Goal: Task Accomplishment & Management: Complete application form

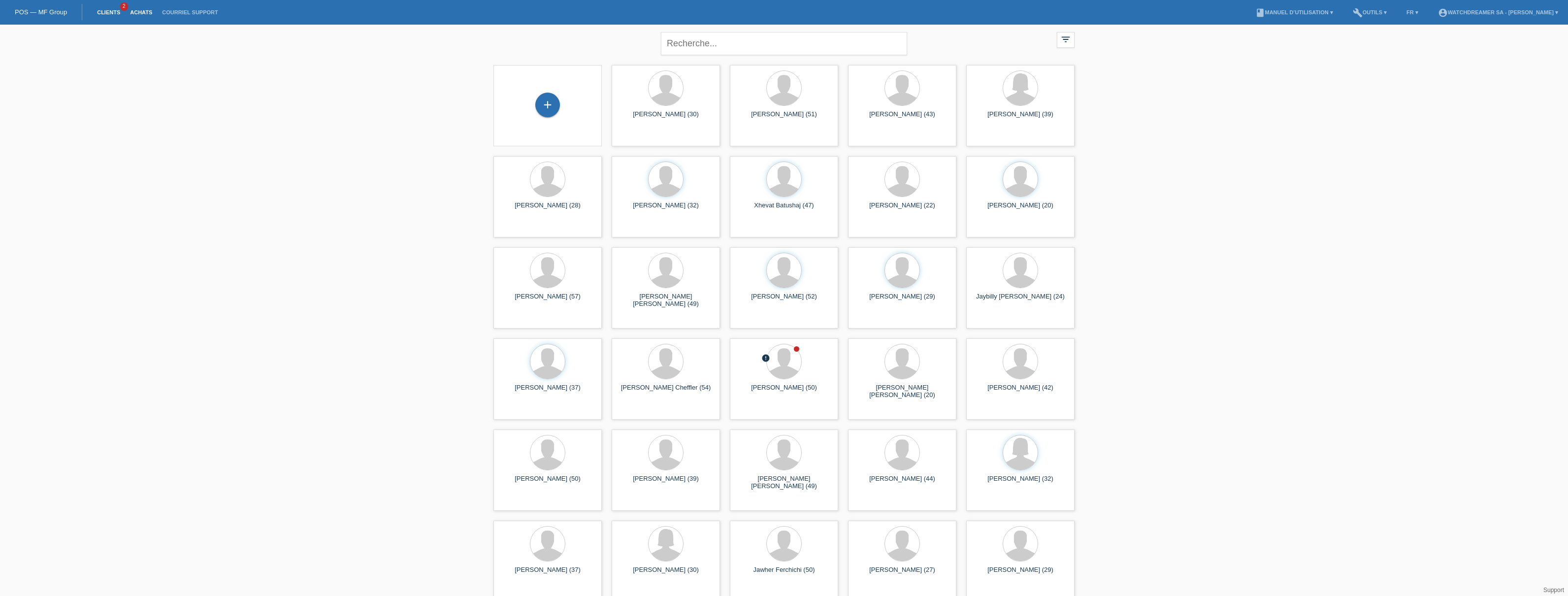
click at [132, 11] on link "Achats" at bounding box center [141, 12] width 32 height 6
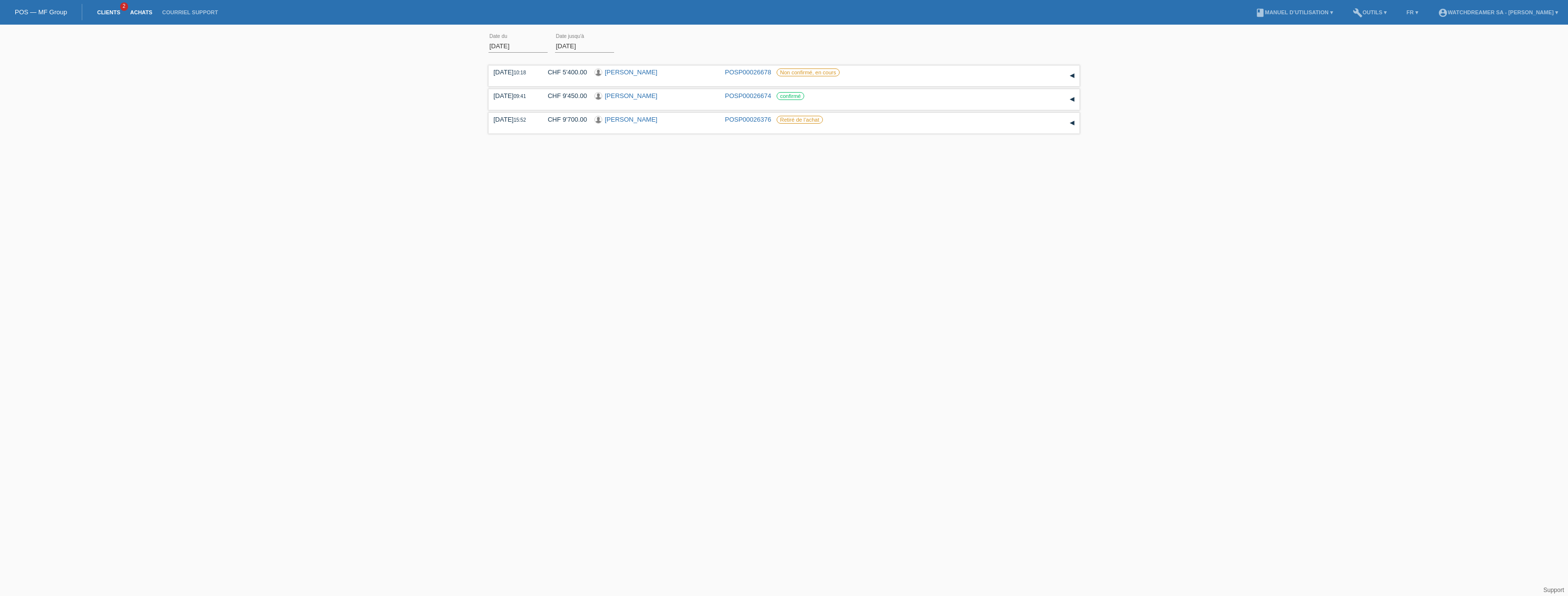
click at [105, 14] on link "Clients" at bounding box center [108, 12] width 33 height 6
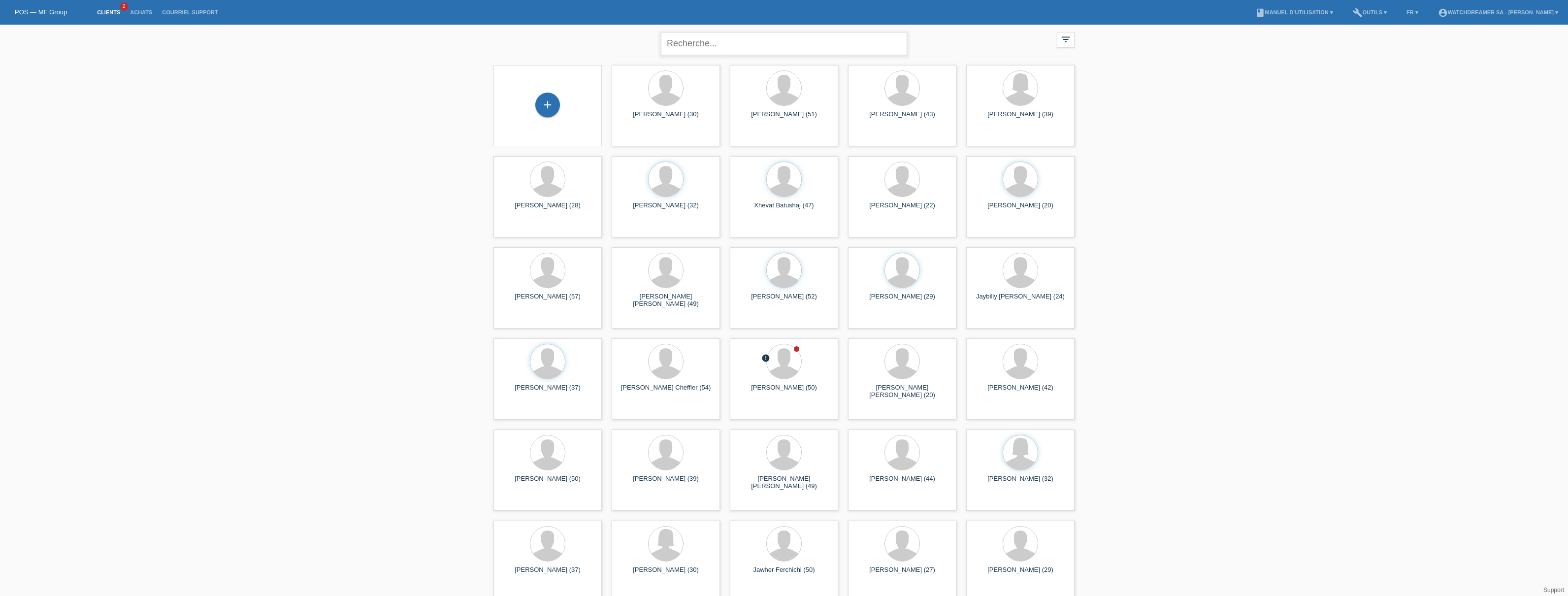
click at [710, 38] on input "text" at bounding box center [784, 43] width 246 height 23
paste input "[PERSON_NAME]"
type input "Fabio Sestito"
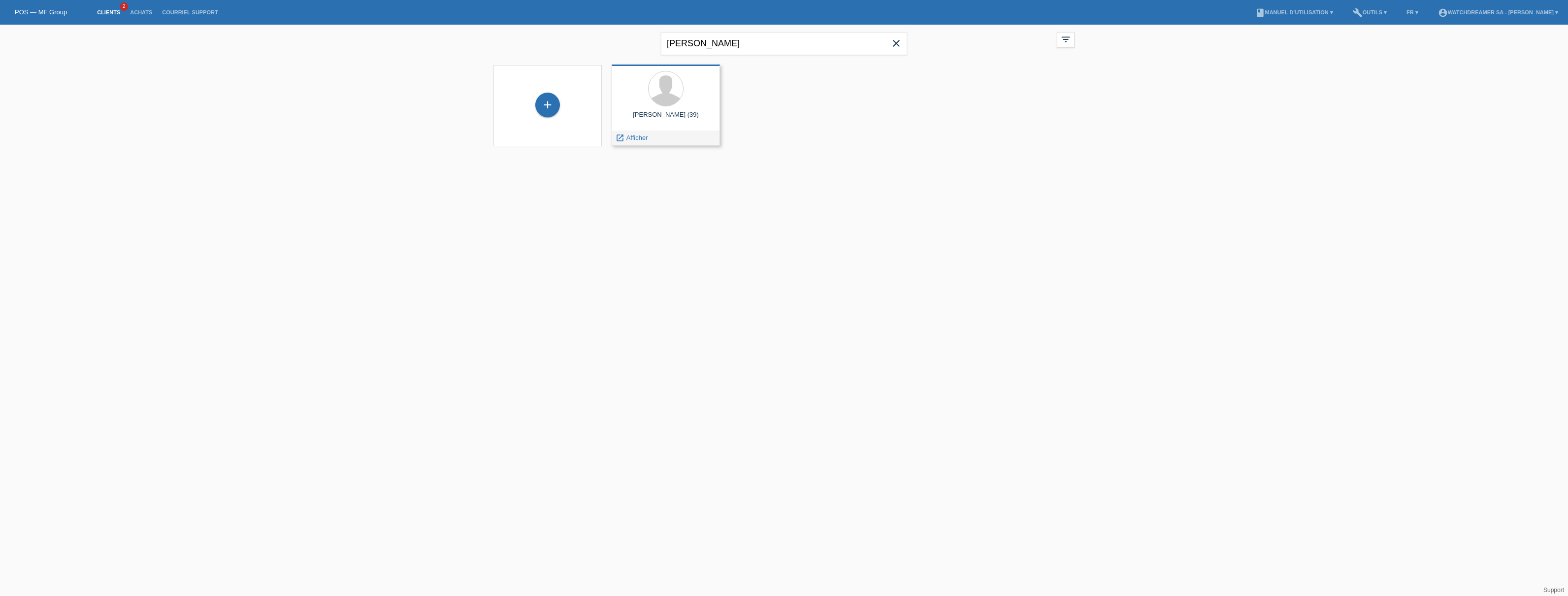
click at [658, 106] on div at bounding box center [666, 89] width 93 height 37
click at [1097, 139] on div "Fabio Sestito close filter_list view_module Afficher tous les clients star Affi…" at bounding box center [784, 91] width 1568 height 134
click at [965, 45] on icon "close" at bounding box center [961, 46] width 8 height 8
click at [50, 8] on link "POS — MF Group" at bounding box center [41, 11] width 52 height 7
click at [136, 10] on link "Achats" at bounding box center [141, 12] width 32 height 6
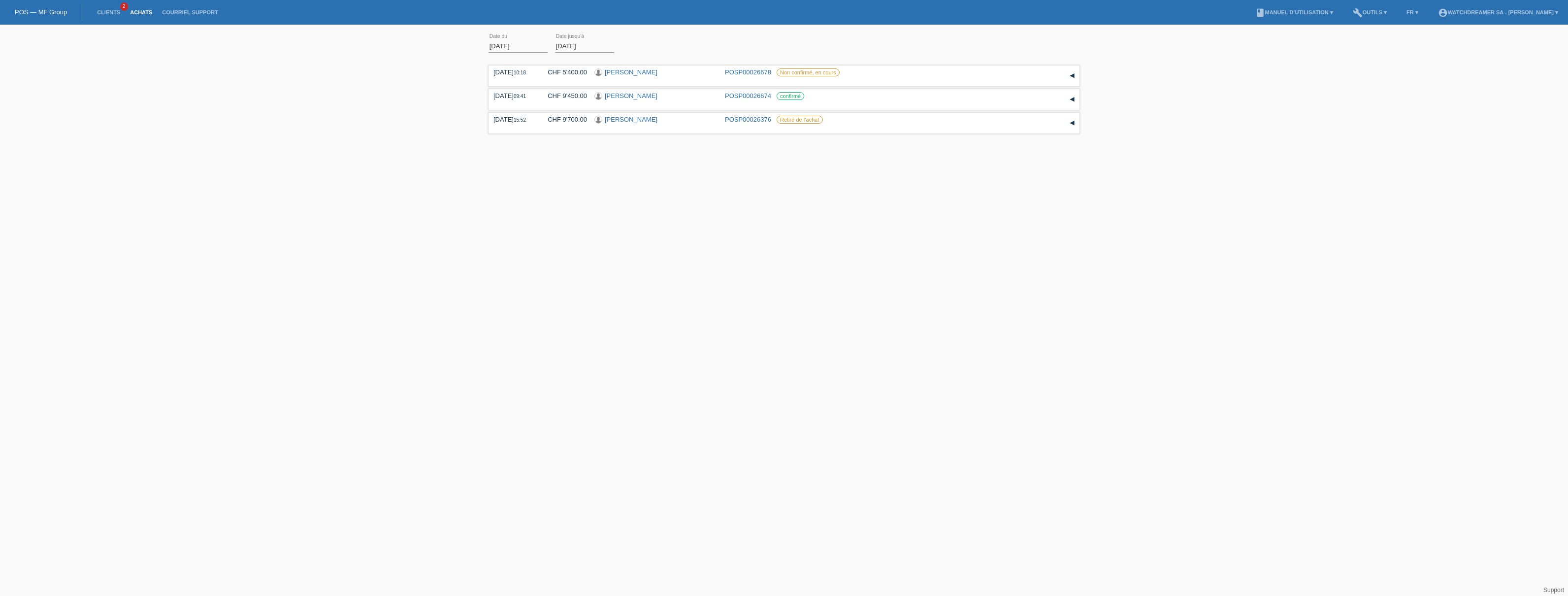
click at [119, 19] on li "Clients 2" at bounding box center [108, 12] width 33 height 25
click at [111, 12] on link "Clients" at bounding box center [108, 12] width 33 height 6
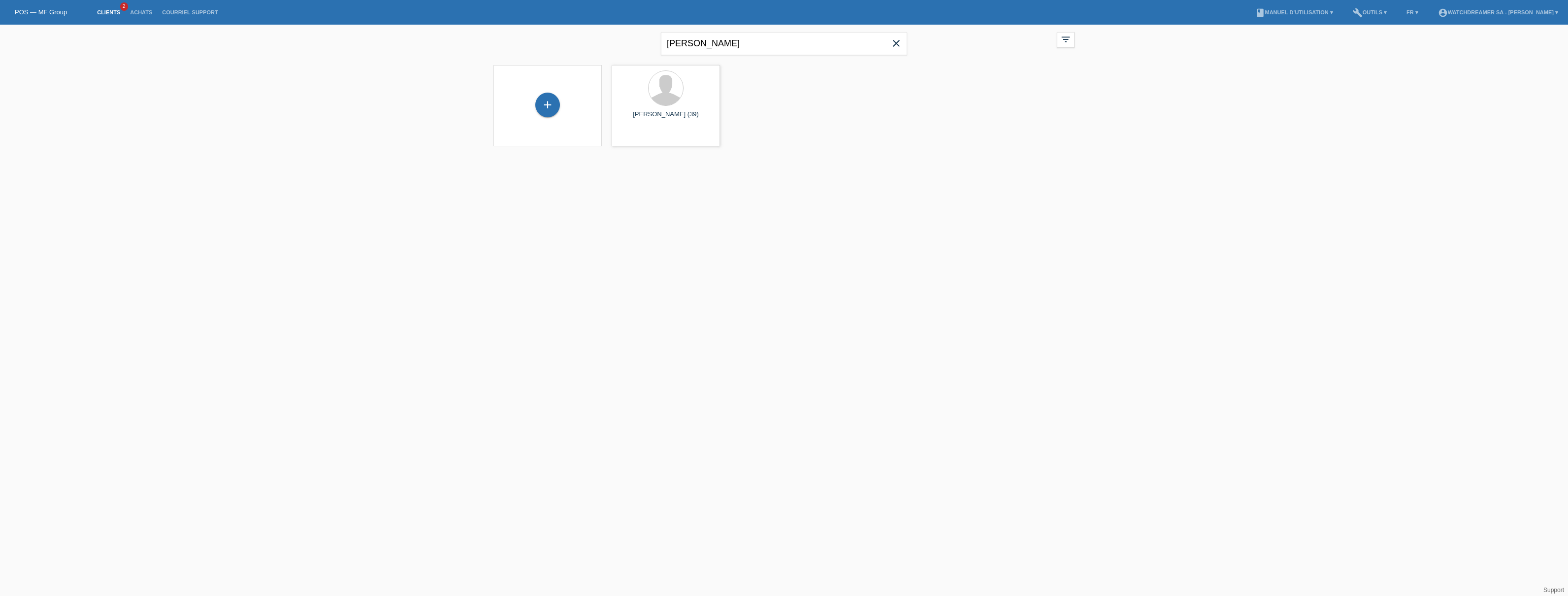
click at [896, 42] on icon "close" at bounding box center [896, 42] width 11 height 11
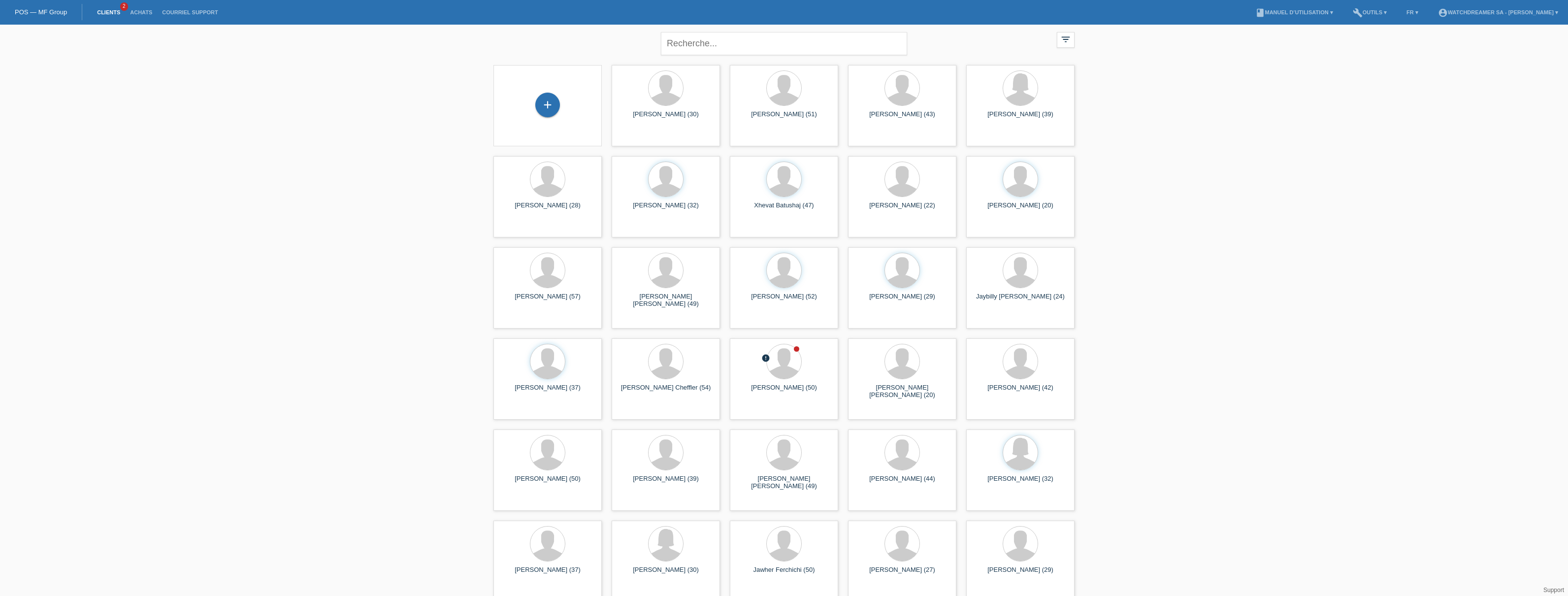
click at [187, 7] on li "Courriel Support" at bounding box center [190, 12] width 65 height 25
click at [138, 11] on link "Achats" at bounding box center [141, 12] width 32 height 6
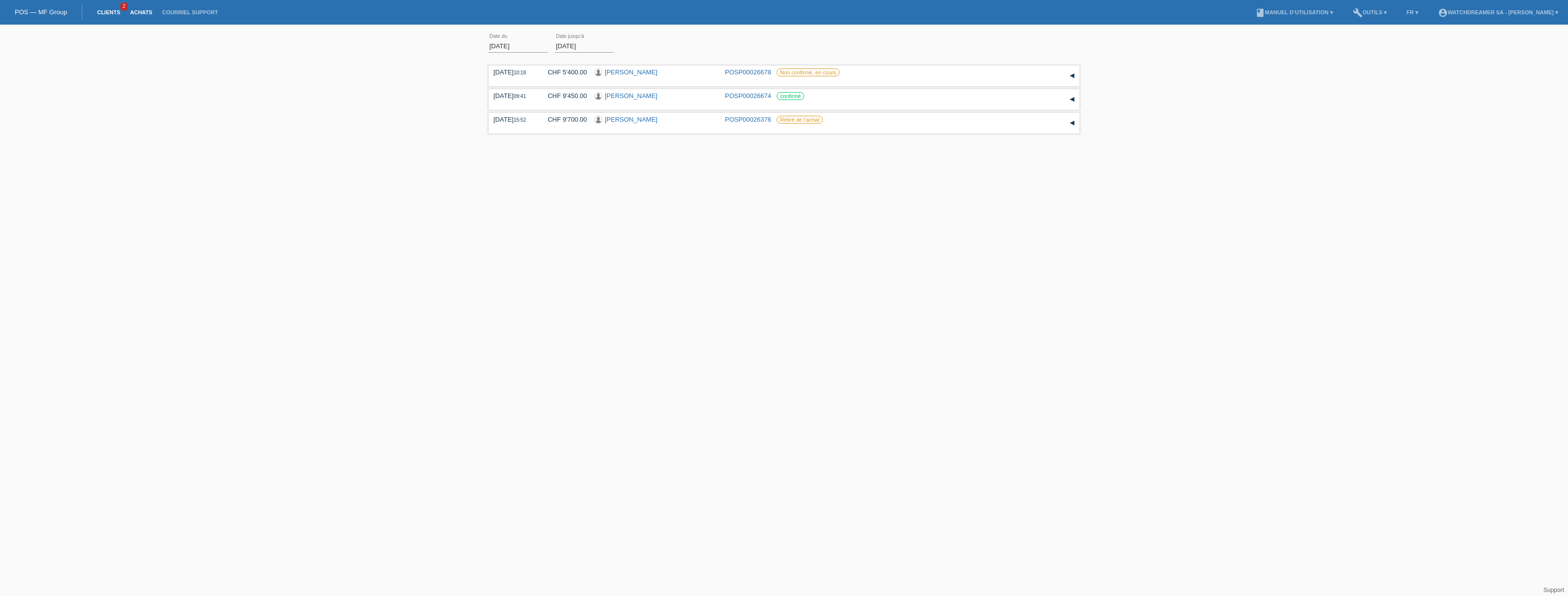
click at [113, 15] on link "Clients" at bounding box center [108, 12] width 33 height 6
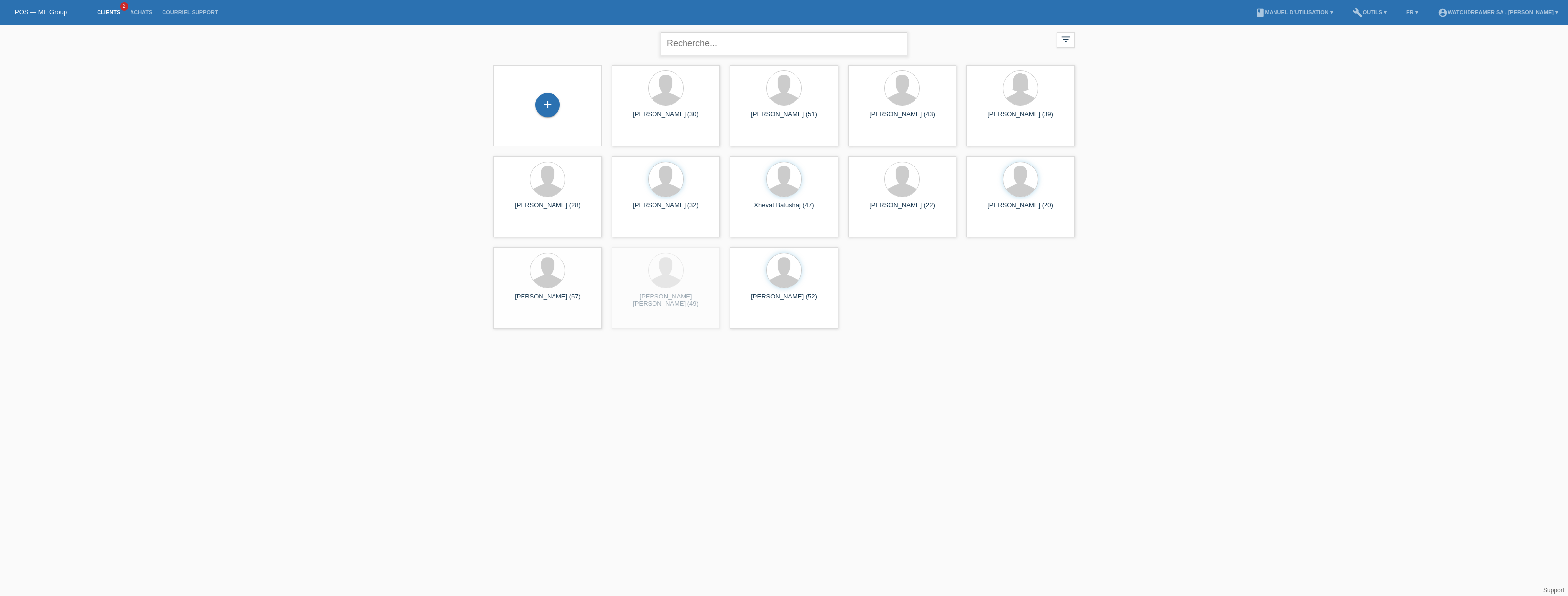
click at [674, 43] on input "text" at bounding box center [784, 43] width 246 height 23
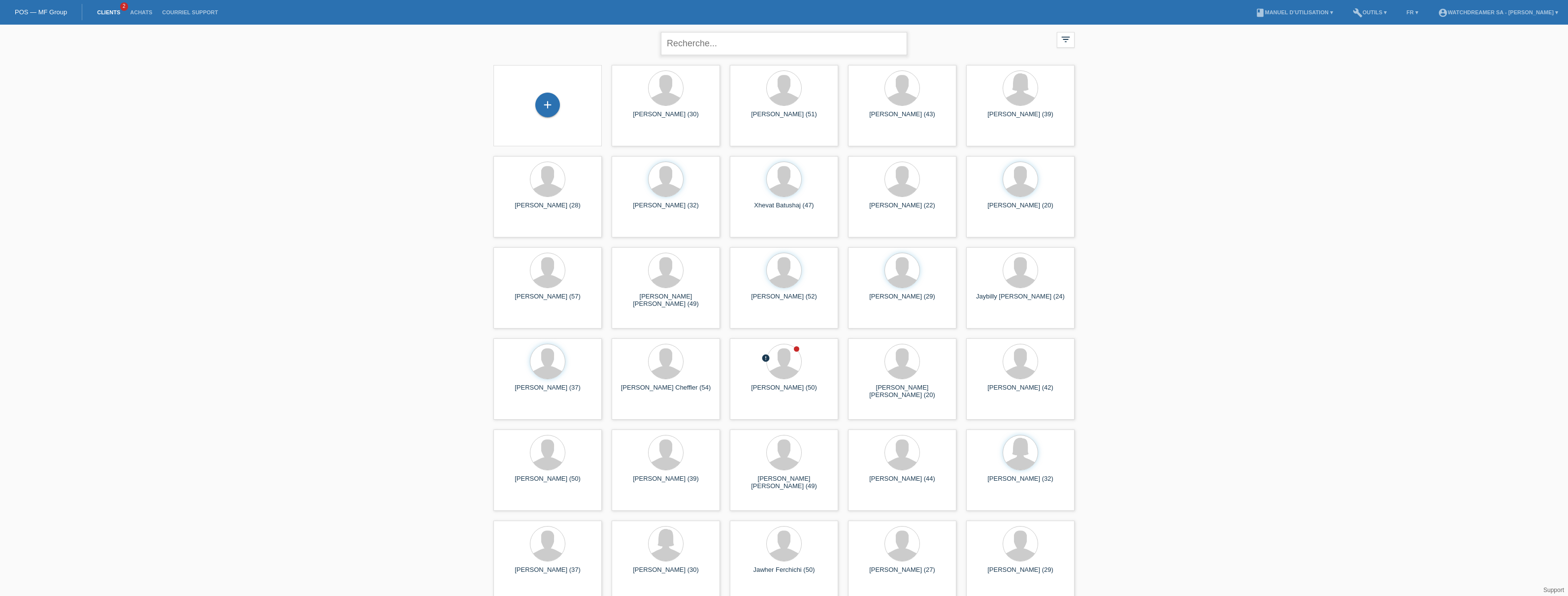
paste input "Fabio Sestito"
type input "Fabio Sestito"
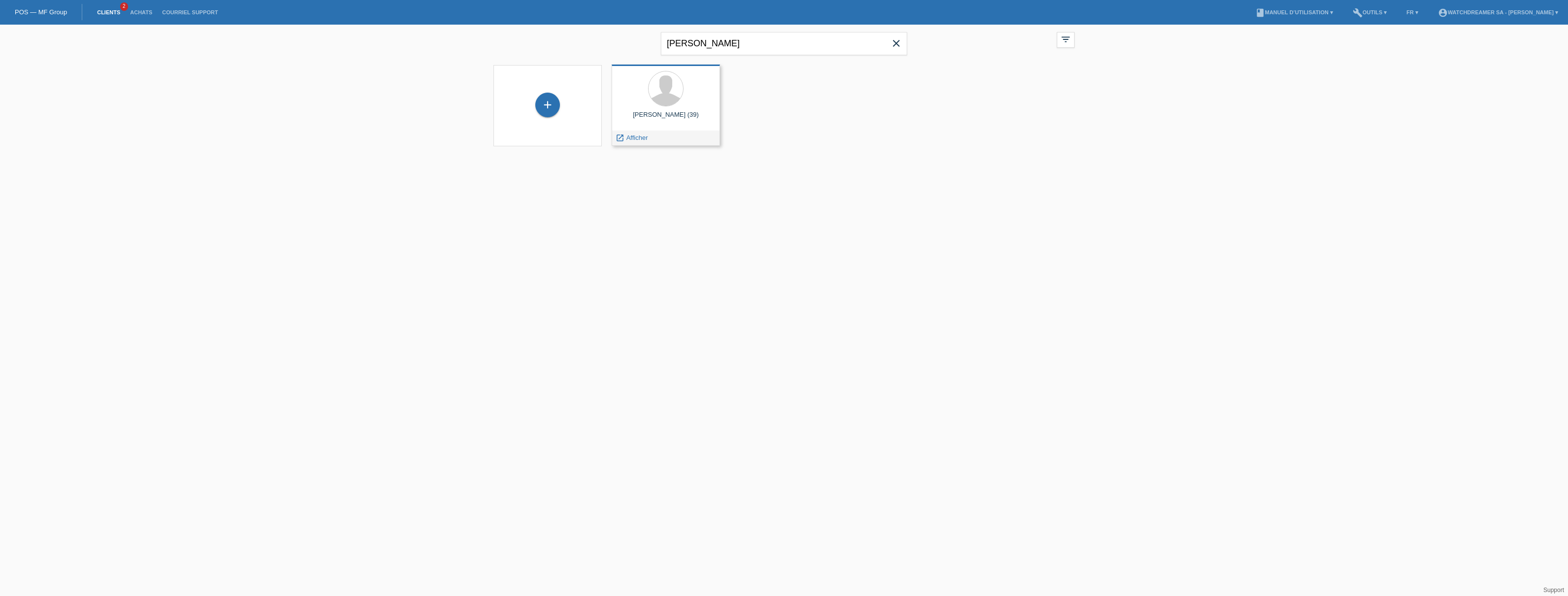
click at [677, 105] on div at bounding box center [666, 89] width 93 height 37
click at [621, 279] on span "Afficher" at bounding box center [627, 277] width 23 height 8
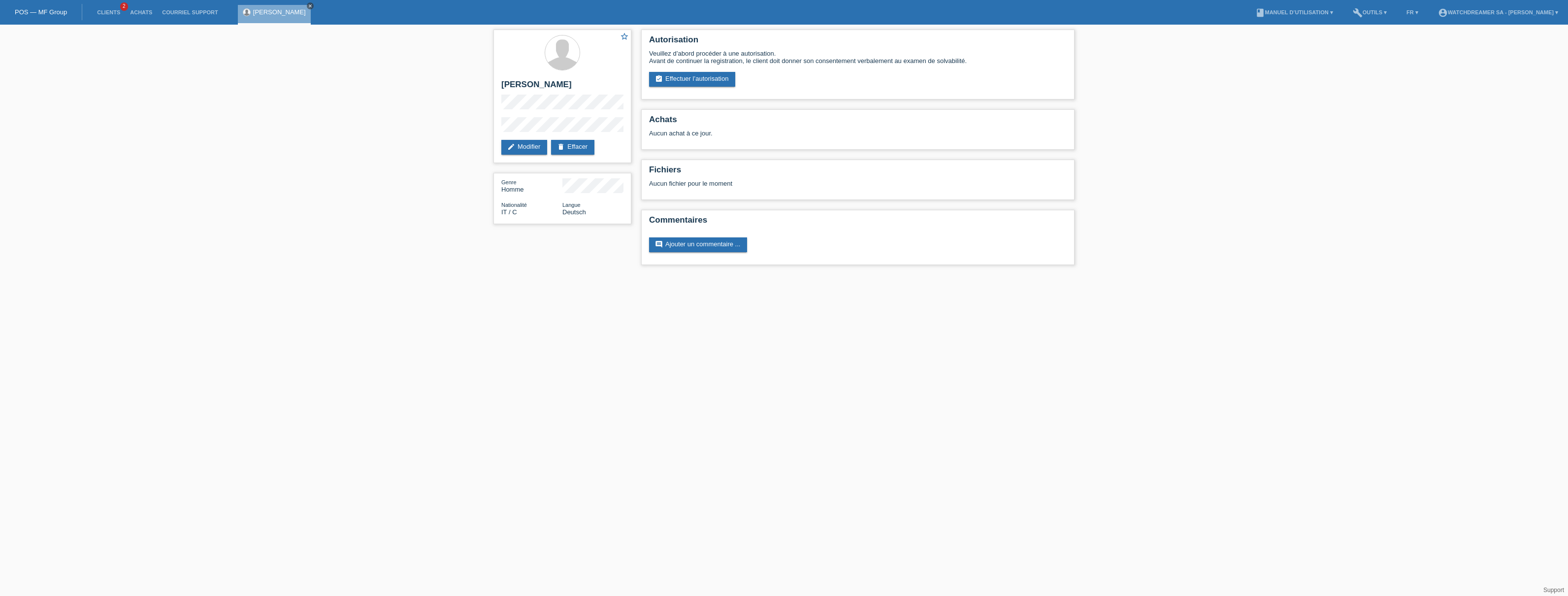
click at [308, 5] on icon "close" at bounding box center [310, 6] width 5 height 5
click at [127, 10] on link "Achats" at bounding box center [141, 12] width 32 height 6
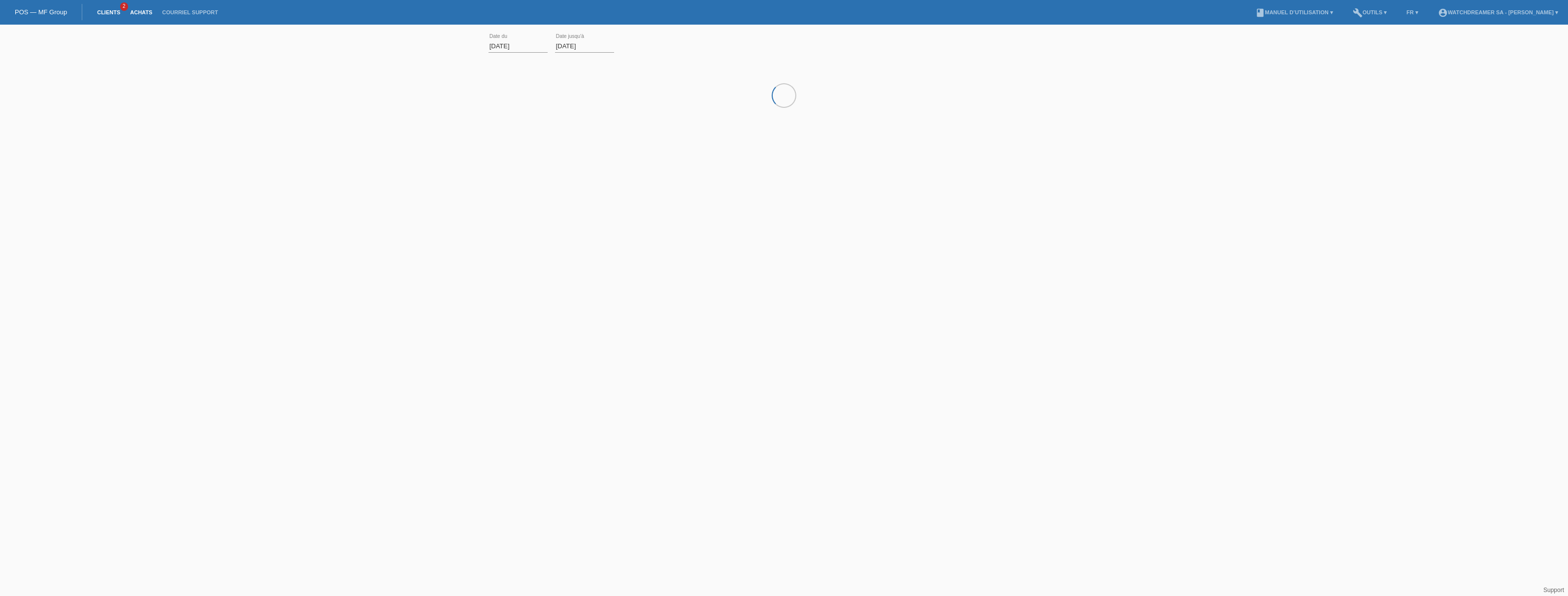
click at [96, 12] on link "Clients" at bounding box center [108, 12] width 33 height 6
click at [135, 12] on link "Achats" at bounding box center [141, 12] width 32 height 6
click at [1075, 98] on div "▾" at bounding box center [1072, 99] width 15 height 15
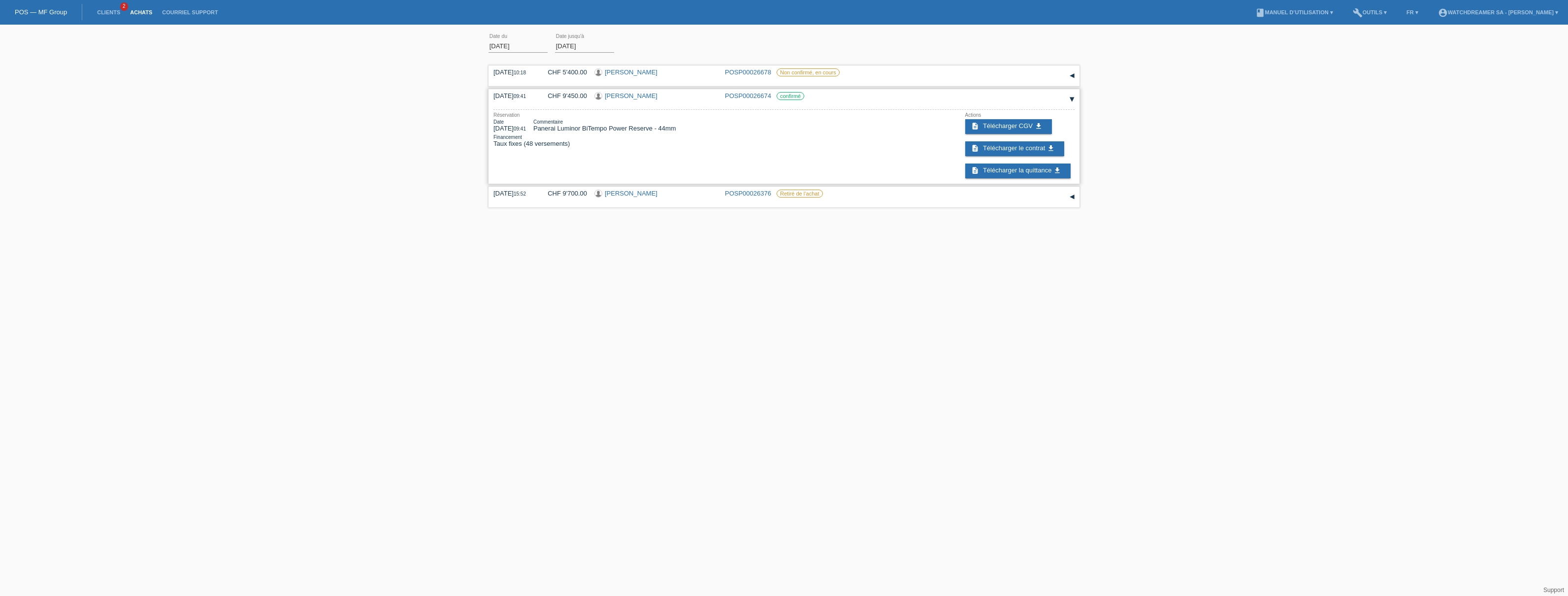
click at [526, 123] on div "Date" at bounding box center [509, 122] width 33 height 5
click at [508, 96] on div "27.08.2025 09:41" at bounding box center [513, 96] width 40 height 7
click at [570, 95] on div "CHF 9'450.00" at bounding box center [563, 96] width 47 height 7
click at [147, 14] on link "Achats" at bounding box center [141, 12] width 32 height 6
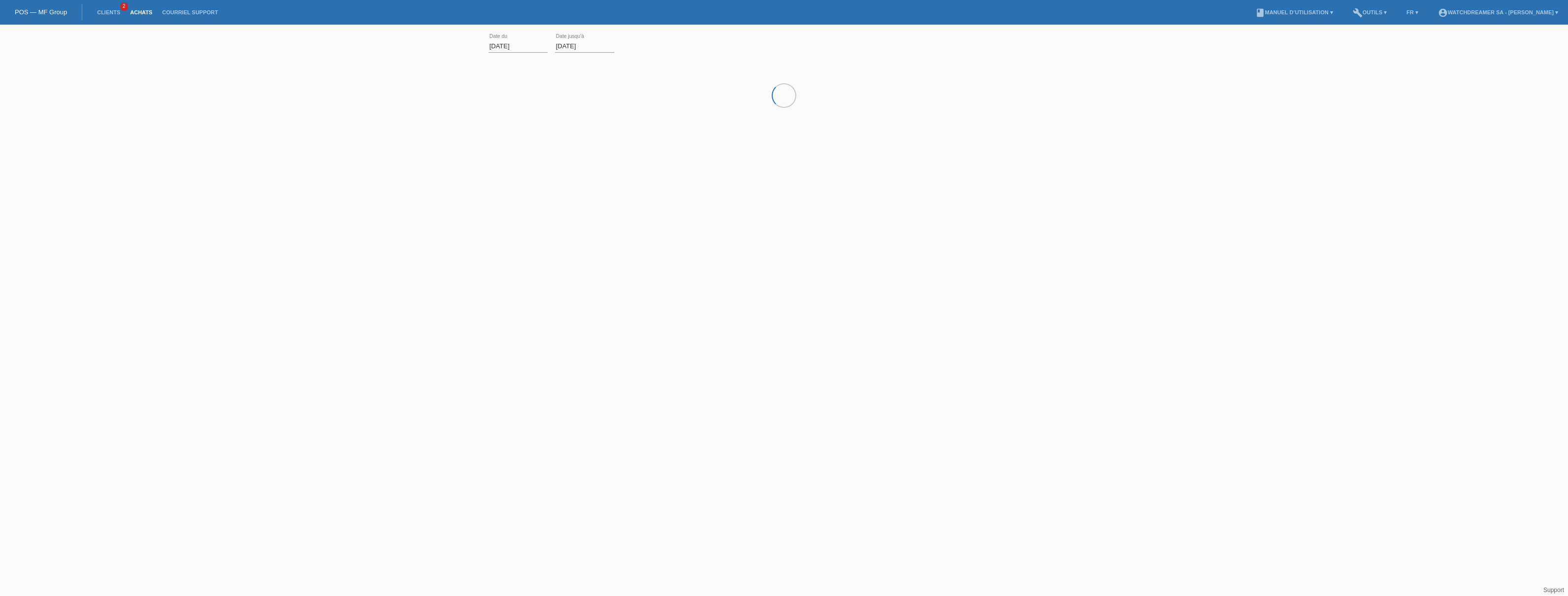
click at [110, 15] on li "Clients 2" at bounding box center [108, 12] width 33 height 25
click at [110, 12] on link "Clients" at bounding box center [108, 12] width 33 height 6
click at [665, 95] on div at bounding box center [666, 88] width 34 height 34
click at [639, 136] on span "Afficher" at bounding box center [637, 137] width 22 height 7
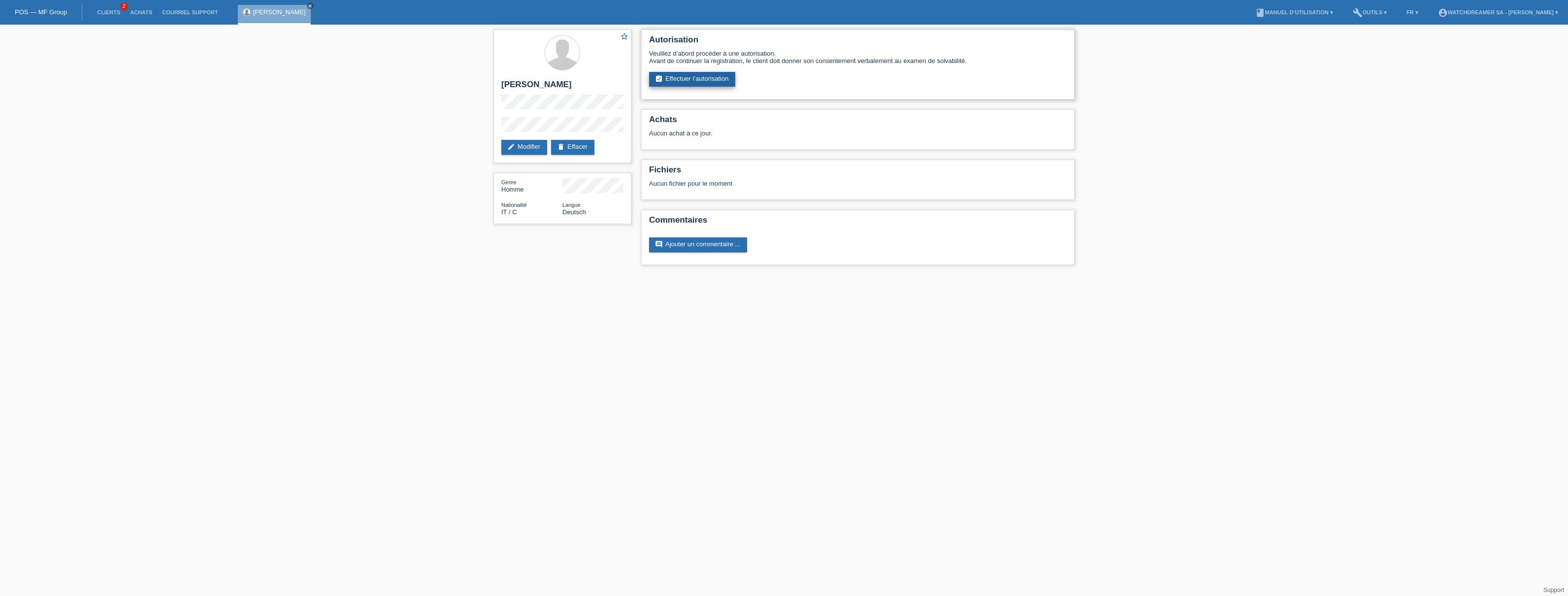
click at [699, 80] on link "assignment_turned_in Effectuer l’autorisation" at bounding box center [692, 79] width 86 height 15
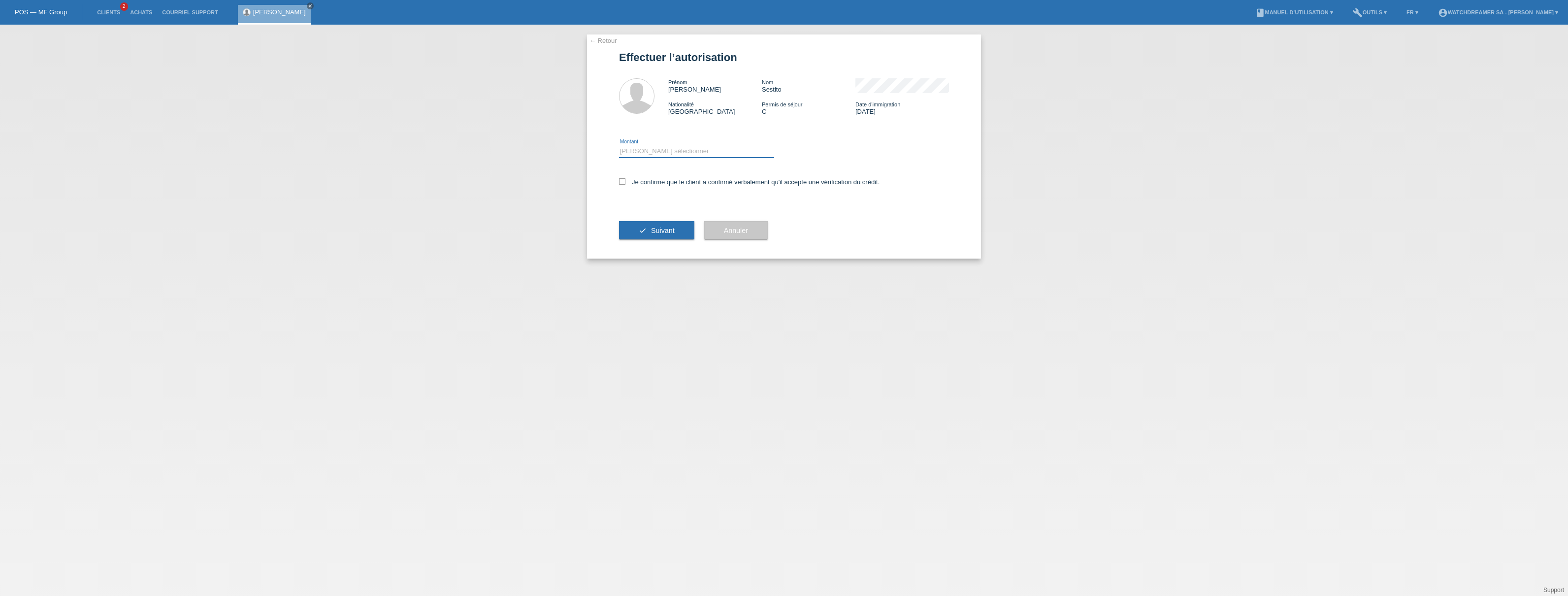
click at [647, 151] on select "Veuillez sélectionner CHF 1.00 - CHF 499.00 CHF 500.00 - CHF 1'999.00 CHF 2'000…" at bounding box center [696, 150] width 155 height 11
select select "3"
click at [619, 145] on select "Veuillez sélectionner CHF 1.00 - CHF 499.00 CHF 500.00 - CHF 1'999.00 CHF 2'000…" at bounding box center [696, 150] width 155 height 11
click at [624, 180] on icon at bounding box center [622, 181] width 6 height 6
click at [624, 180] on input "Je confirme que le client a confirmé verbalement qu'il accepte une vérification…" at bounding box center [622, 181] width 6 height 6
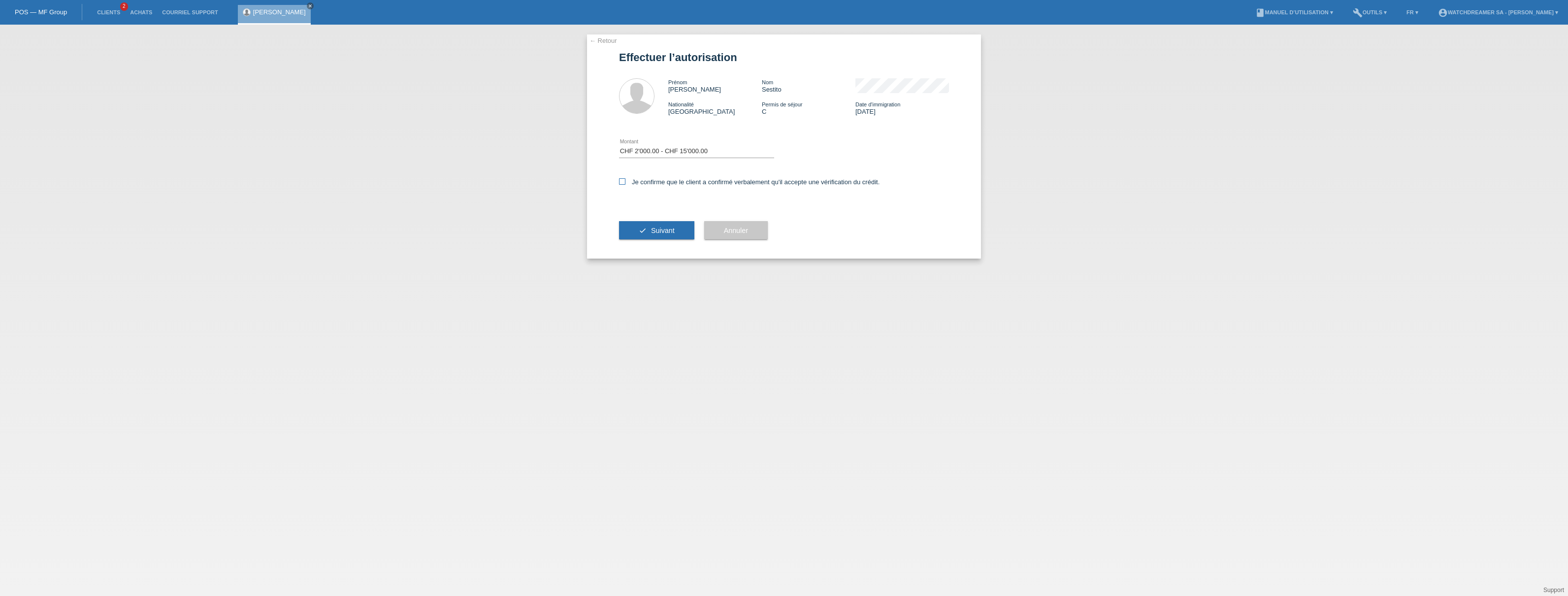
checkbox input "true"
click at [635, 237] on button "check Suivant" at bounding box center [656, 230] width 75 height 19
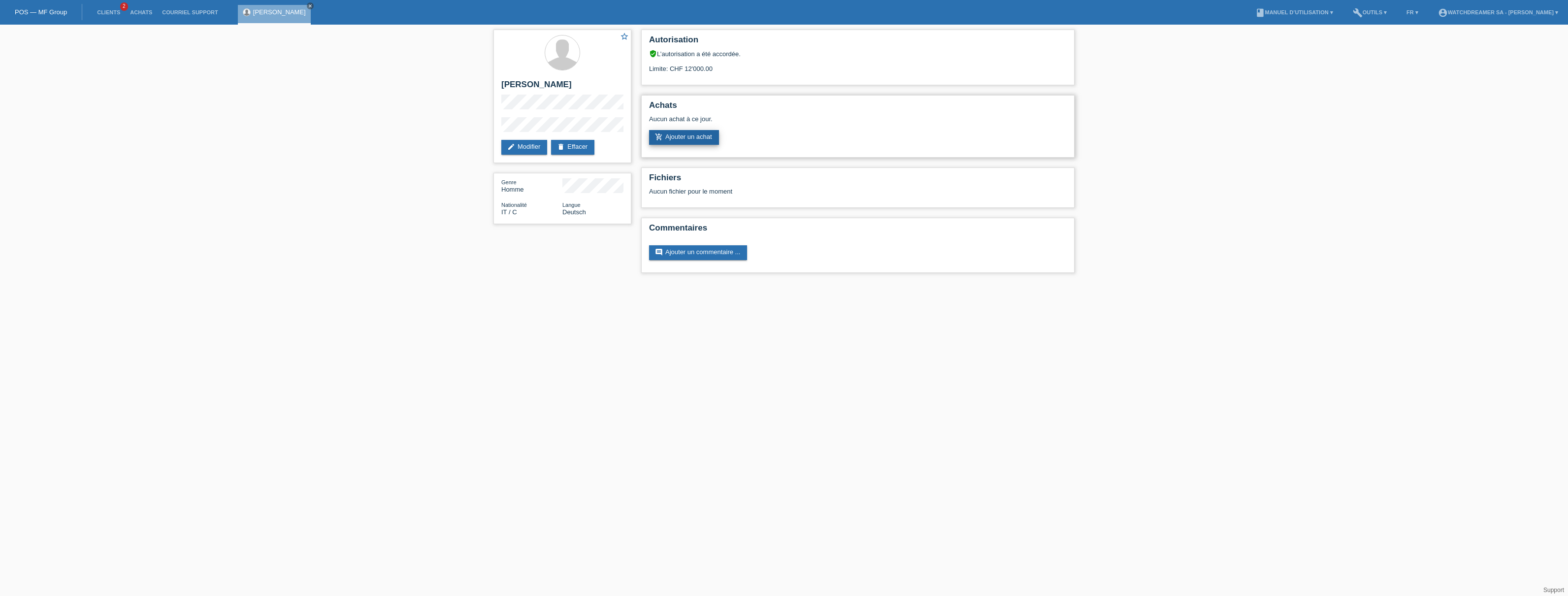
click at [691, 140] on link "add_shopping_cart Ajouter un achat" at bounding box center [684, 137] width 70 height 15
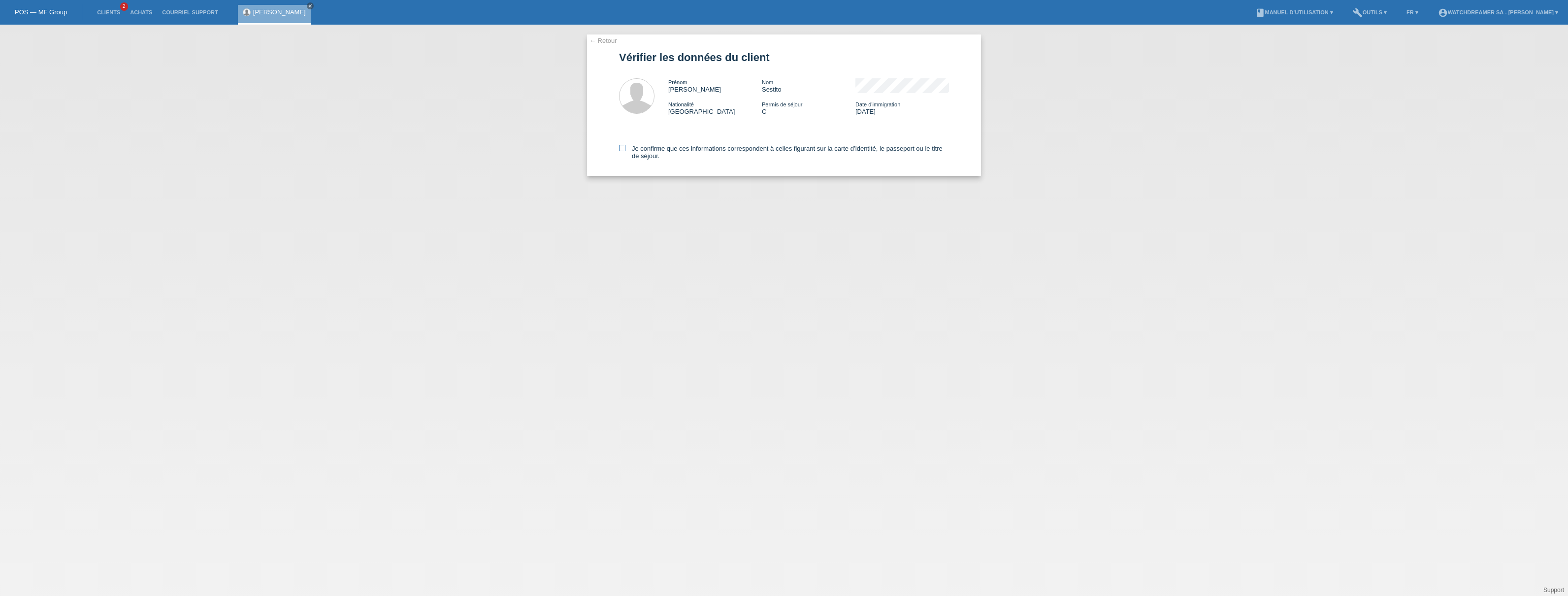
click at [623, 148] on icon at bounding box center [622, 148] width 6 height 6
click at [623, 148] on input "Je confirme que ces informations correspondent à celles figurant sur la carte d…" at bounding box center [622, 148] width 6 height 6
checkbox input "true"
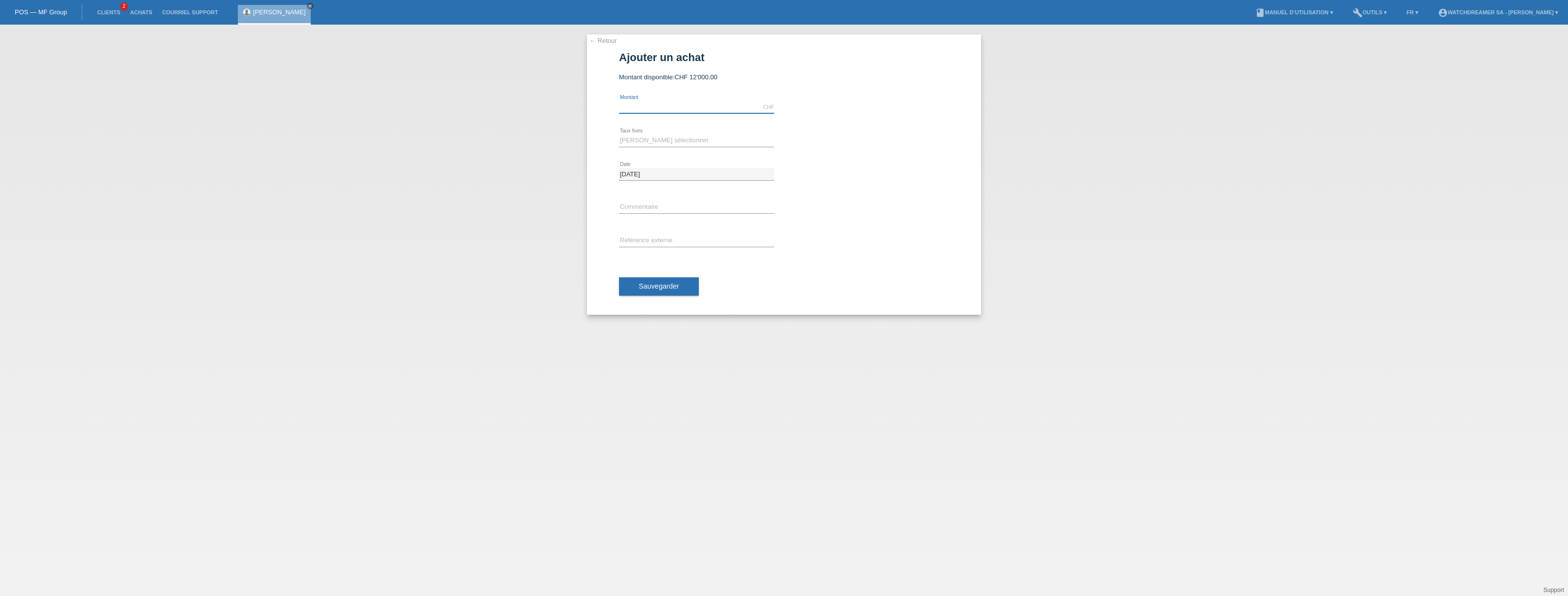
click at [635, 109] on input "text" at bounding box center [696, 107] width 155 height 12
type input "5500.00"
click at [648, 202] on input "text" at bounding box center [696, 208] width 155 height 12
paste input "Panerai Luminor Logo - 44mm"
type input "Panerai Luminor Logo - 44mm"
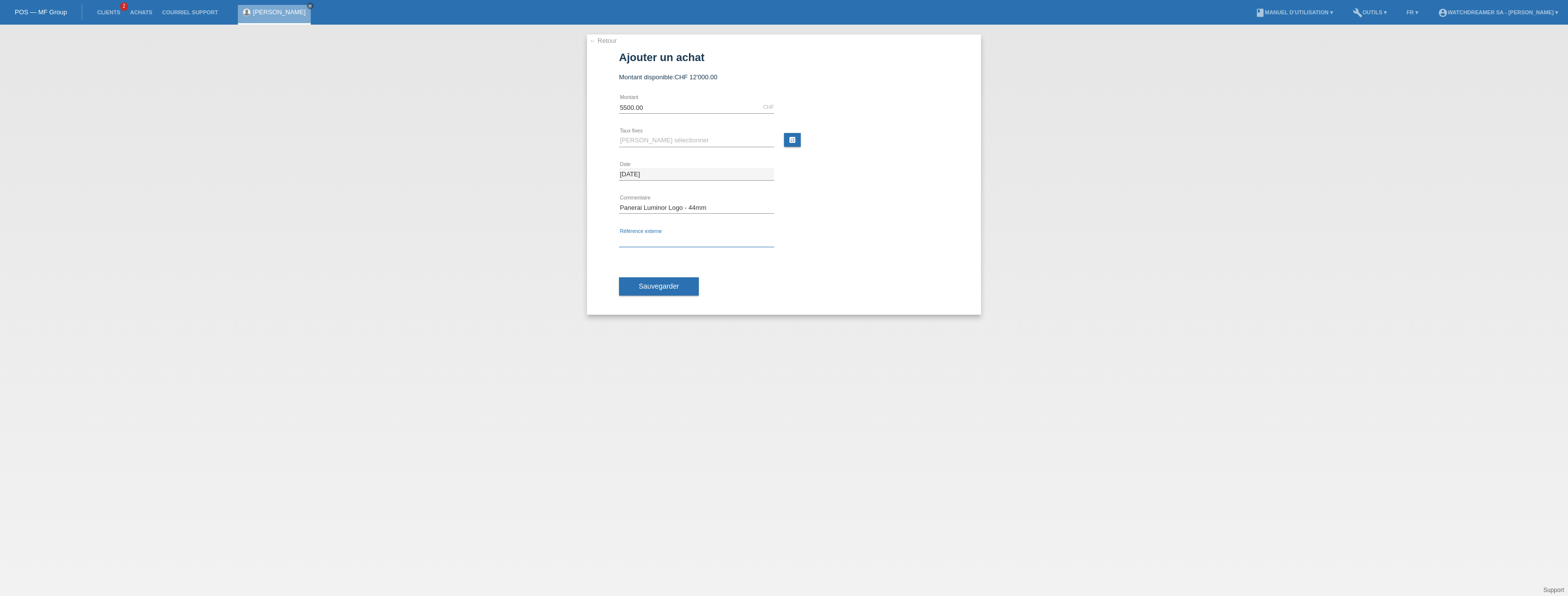
click at [633, 240] on input "text" at bounding box center [696, 241] width 155 height 12
paste input "519757"
type input "519757"
click at [786, 135] on link "calculate" at bounding box center [792, 140] width 17 height 14
type input "5500.00"
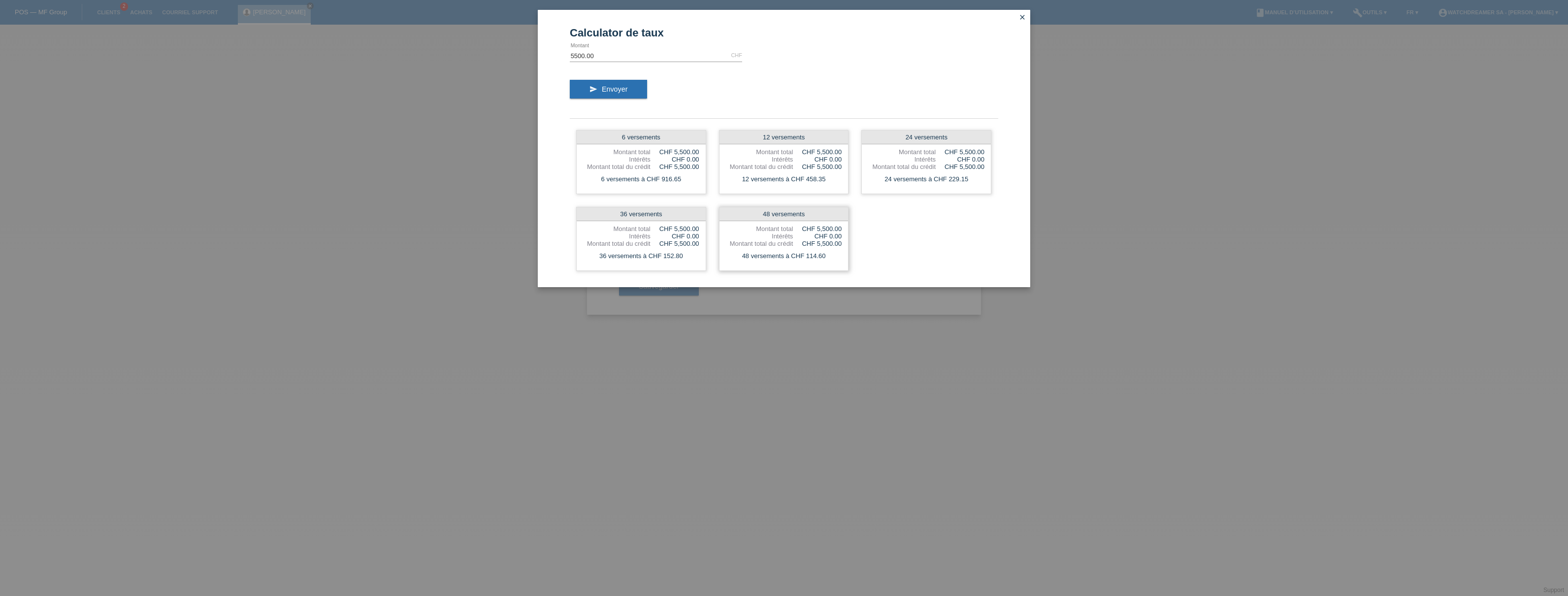
click at [768, 227] on div "Montant total" at bounding box center [760, 229] width 67 height 7
click at [775, 210] on div "48 versements" at bounding box center [784, 214] width 129 height 14
click at [777, 254] on div "48 versements à CHF 114.60" at bounding box center [784, 256] width 129 height 12
click at [663, 61] on div "5500.00 CHF error Montant" at bounding box center [655, 56] width 172 height 12
click at [766, 210] on div "48 versements" at bounding box center [784, 214] width 129 height 14
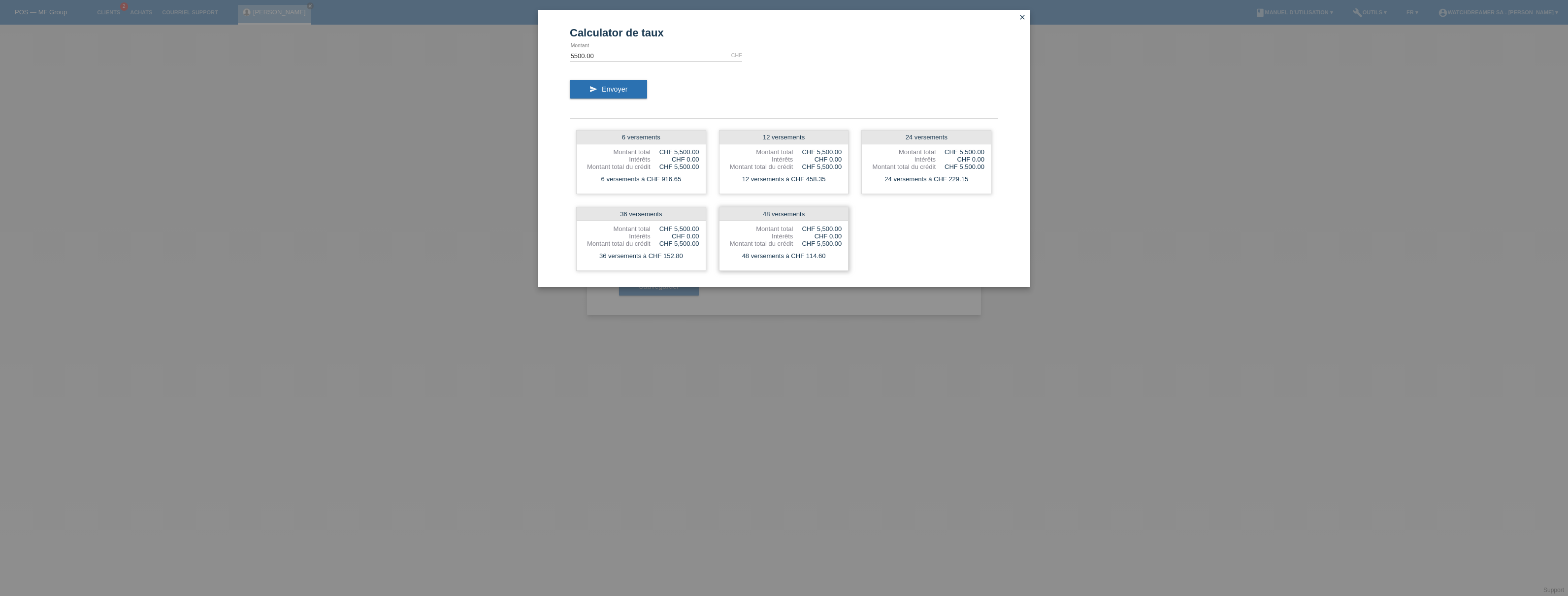
click at [769, 213] on div "48 versements" at bounding box center [784, 214] width 129 height 14
click at [786, 232] on div "Montant total" at bounding box center [760, 229] width 67 height 7
drag, startPoint x: 815, startPoint y: 241, endPoint x: 822, endPoint y: 243, distance: 7.3
click at [819, 241] on div "CHF 5,500.00" at bounding box center [817, 243] width 49 height 7
click at [822, 245] on div "CHF 5,500.00" at bounding box center [817, 243] width 49 height 7
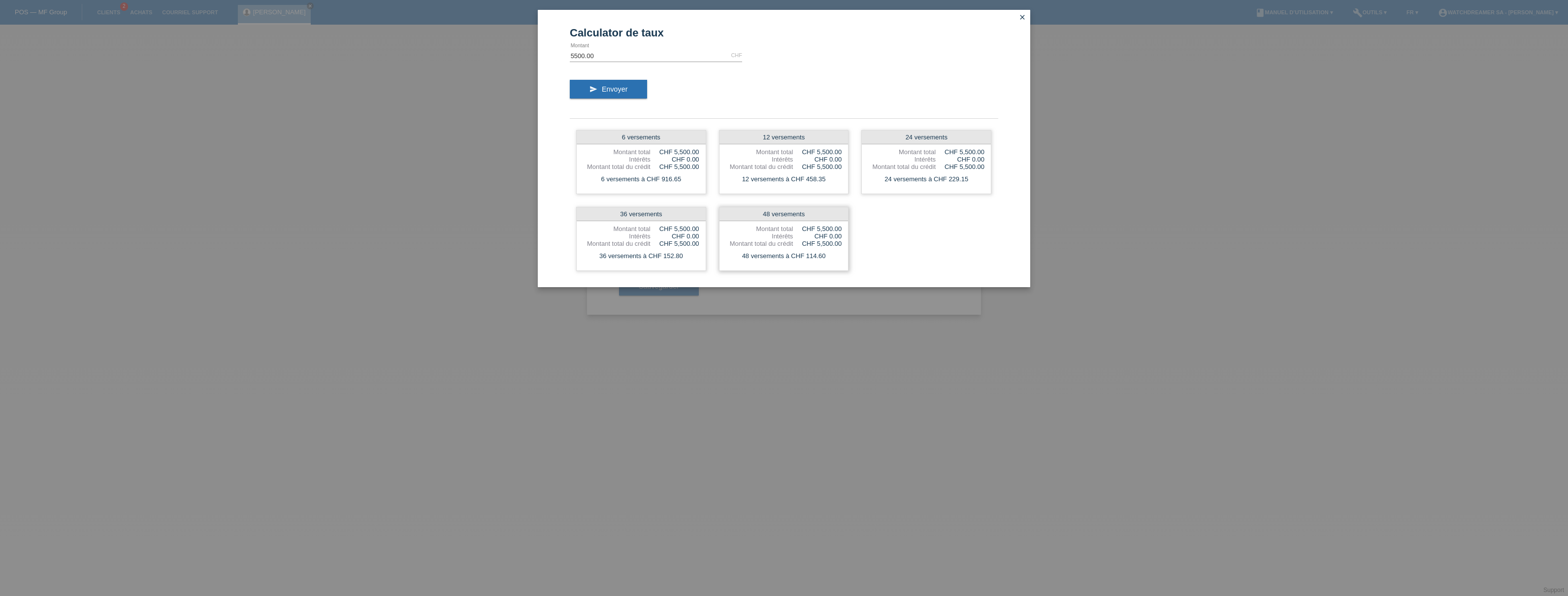
click at [804, 255] on div "48 versements à CHF 114.60" at bounding box center [784, 256] width 129 height 12
click at [1023, 14] on icon "close" at bounding box center [1022, 17] width 8 height 8
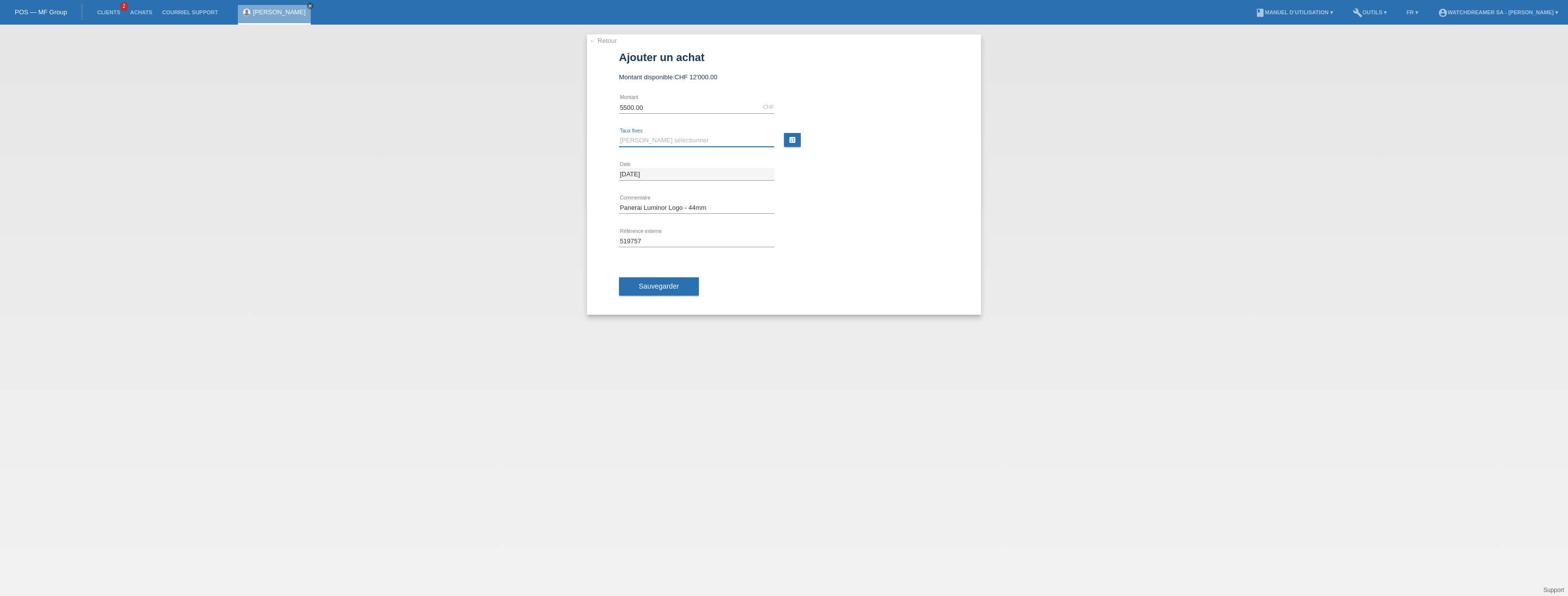
click at [644, 143] on select "Veuillez sélectionner 6 versements 12 versements 24 versements 36 versements 48…" at bounding box center [696, 140] width 155 height 11
select select "626"
click at [619, 134] on select "Veuillez sélectionner 6 versements 12 versements 24 versements 36 versements 48…" at bounding box center [696, 140] width 155 height 11
click at [654, 285] on span "Sauvegarder" at bounding box center [659, 286] width 41 height 8
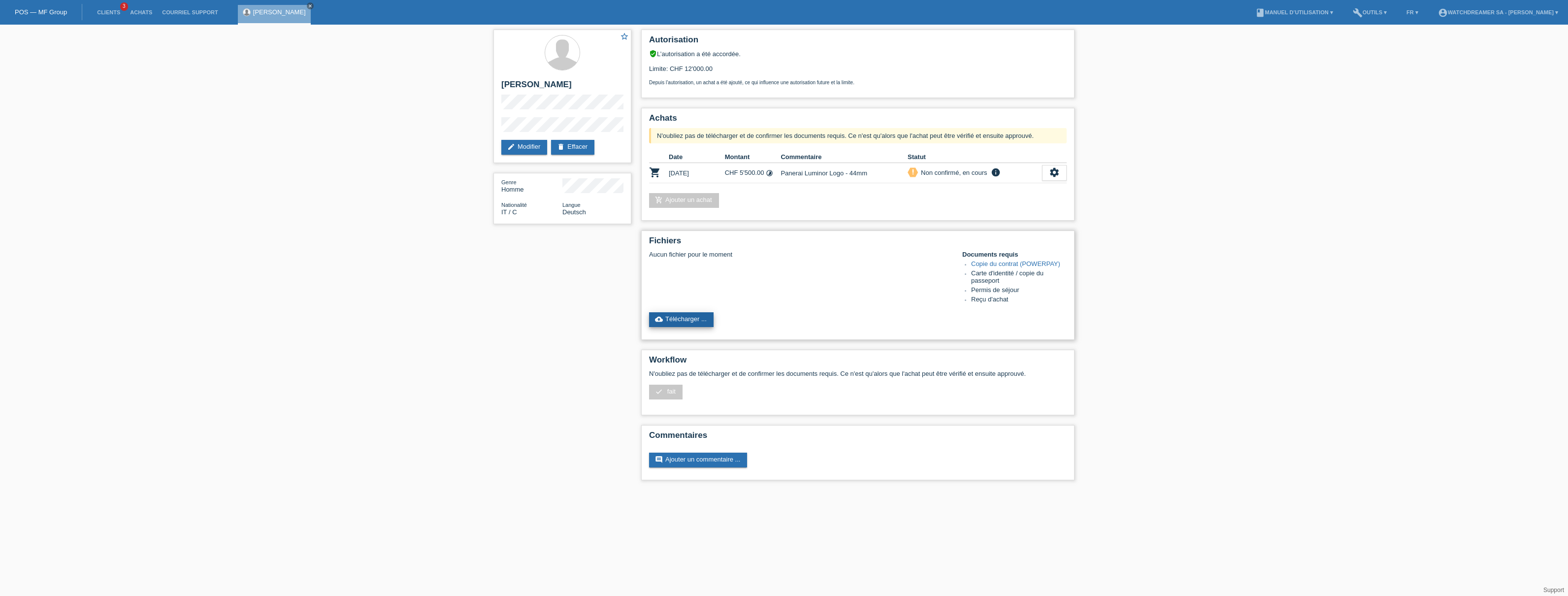
click at [702, 317] on link "cloud_upload Télécharger ..." at bounding box center [681, 319] width 65 height 15
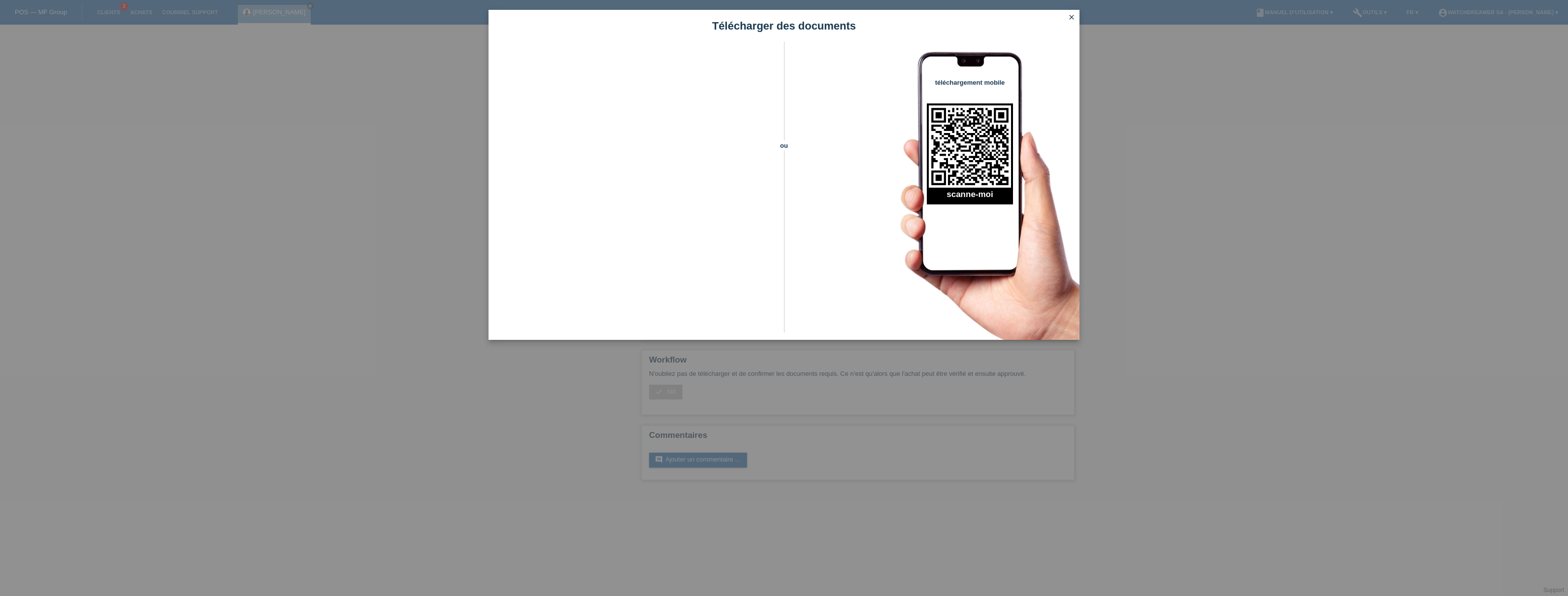
click at [1070, 15] on icon "close" at bounding box center [1072, 17] width 8 height 8
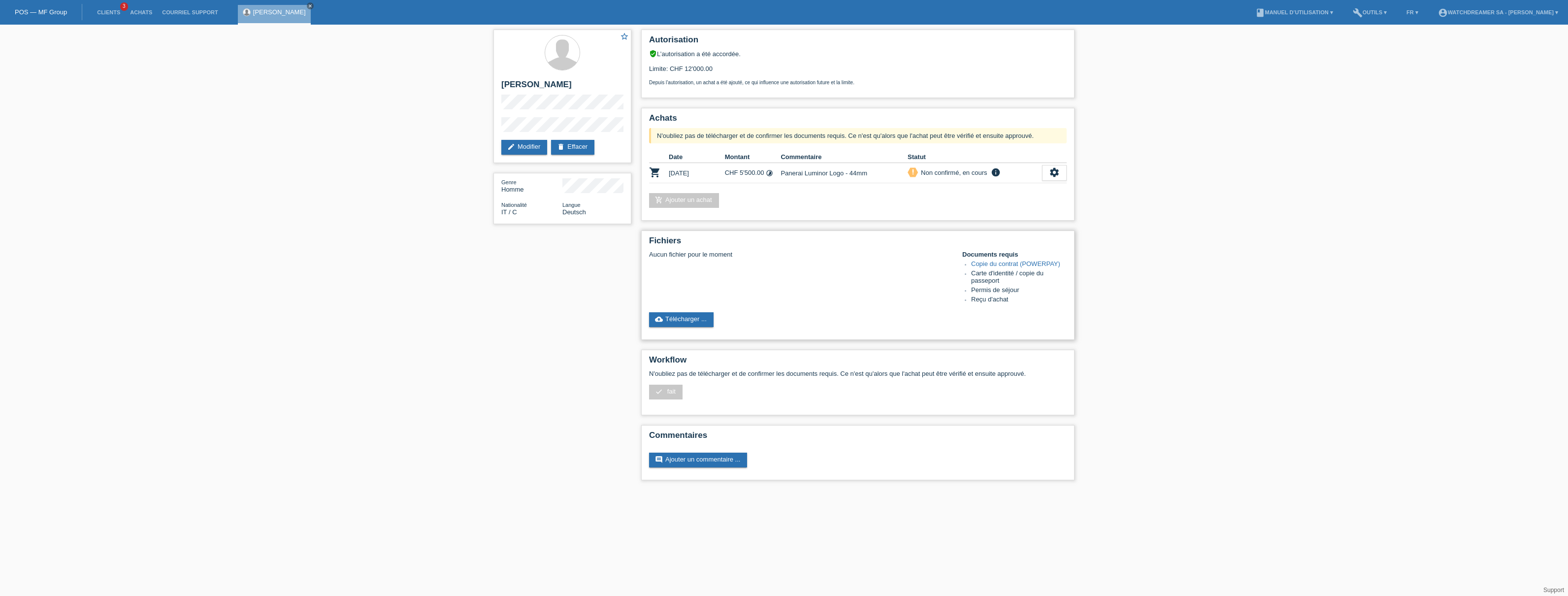
click at [999, 267] on link "Copie du contrat (POWERPAY)" at bounding box center [1015, 264] width 89 height 7
click at [676, 316] on link "cloud_upload Télécharger ..." at bounding box center [681, 319] width 65 height 15
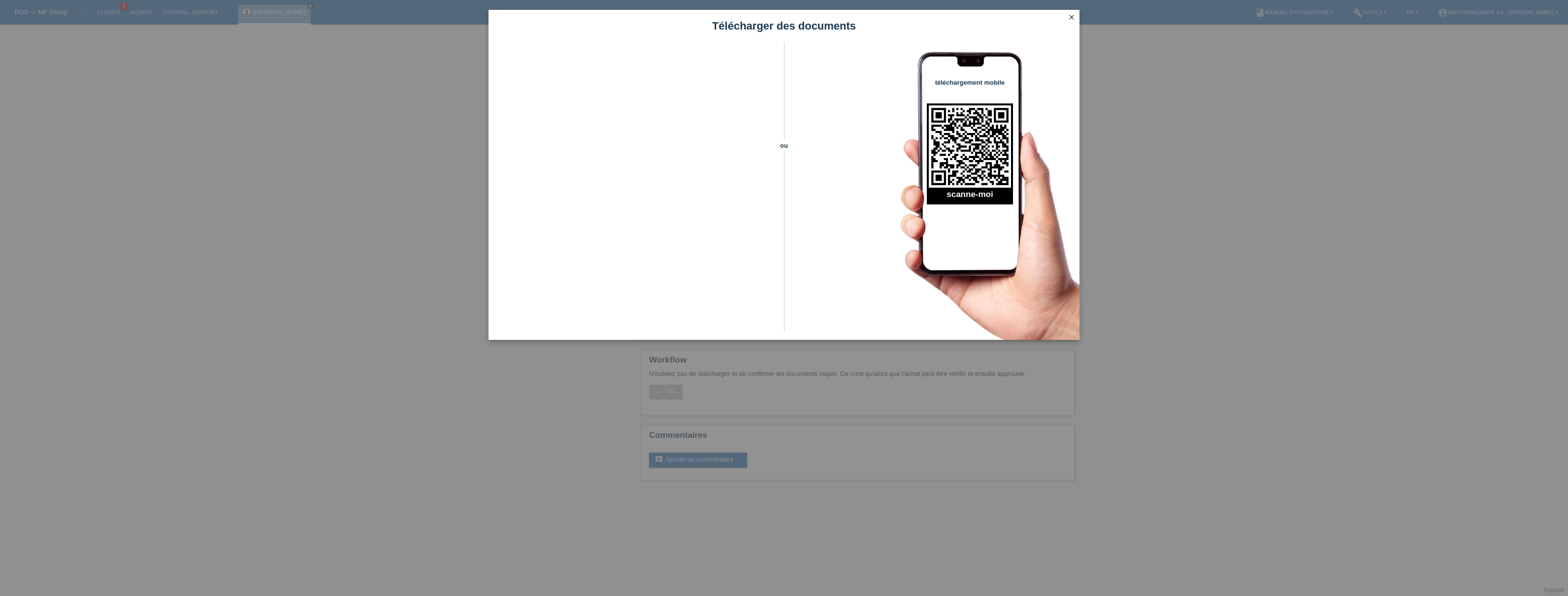
click at [1071, 15] on icon "close" at bounding box center [1072, 17] width 8 height 8
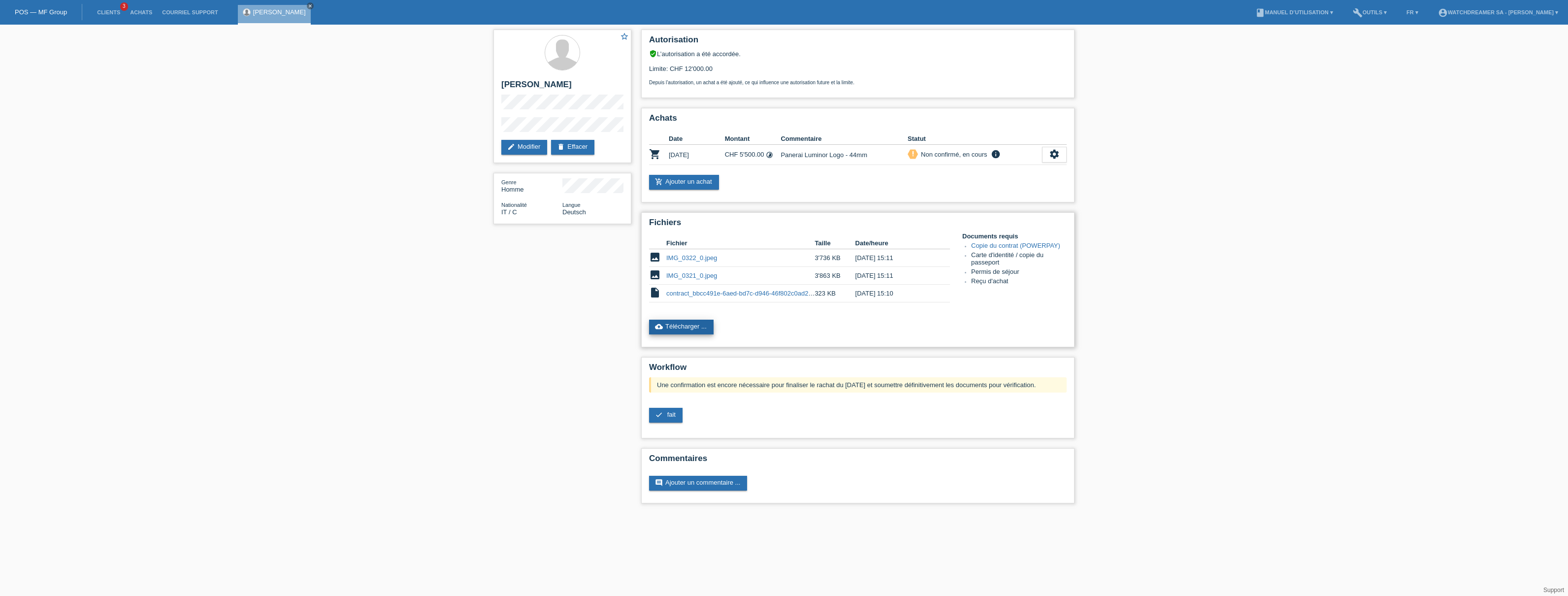
click at [684, 330] on link "cloud_upload Télécharger ..." at bounding box center [681, 326] width 65 height 15
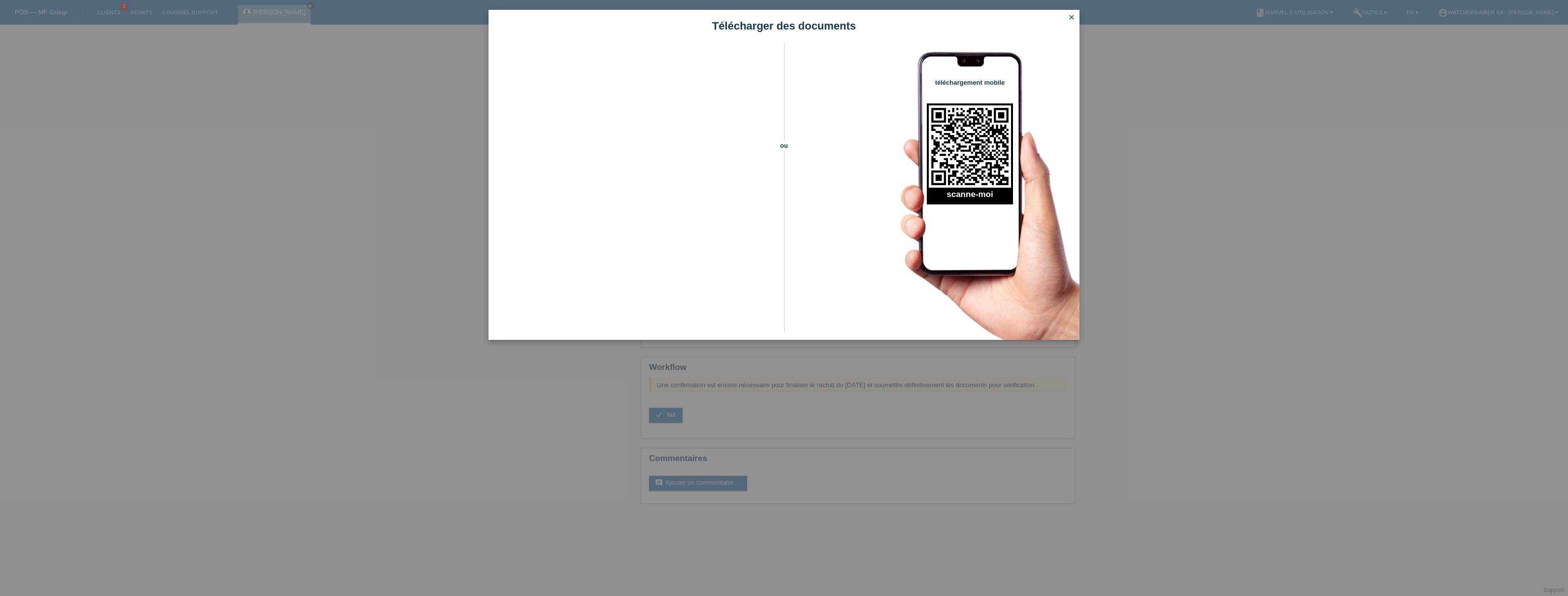
click at [1070, 15] on icon "close" at bounding box center [1072, 17] width 8 height 8
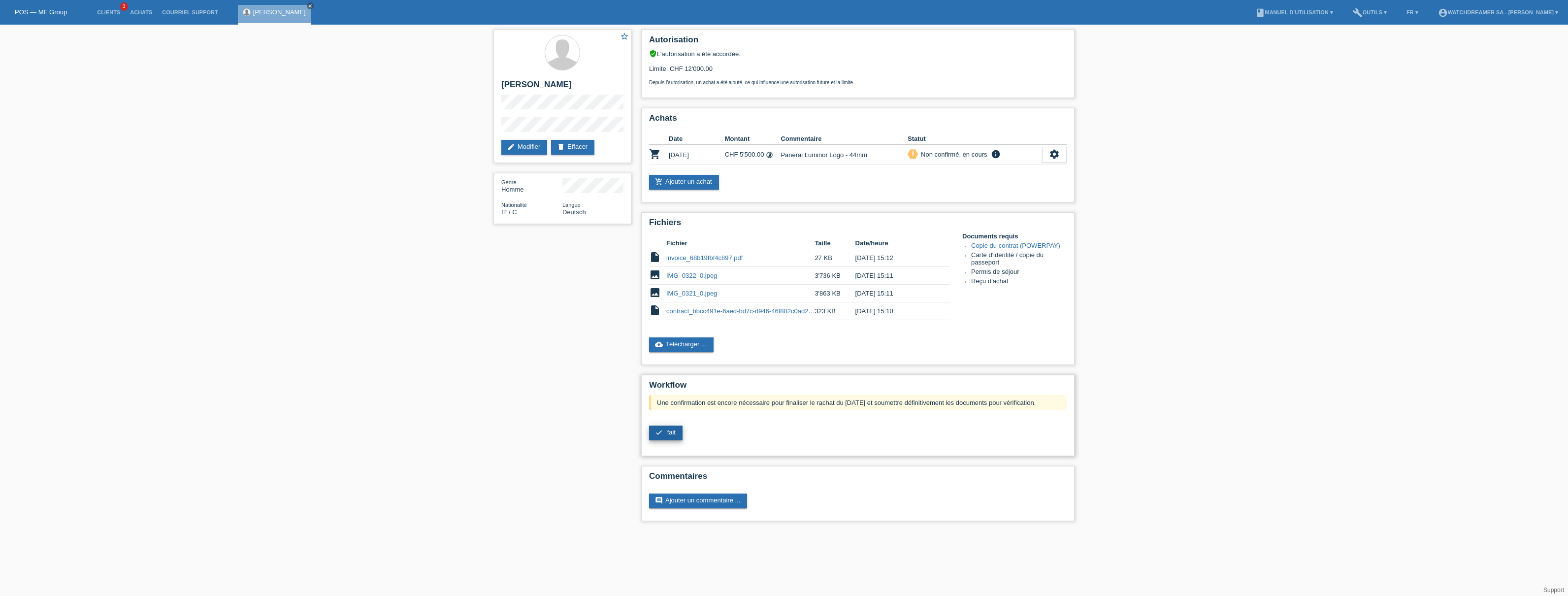
click at [672, 432] on span "fait" at bounding box center [671, 432] width 8 height 7
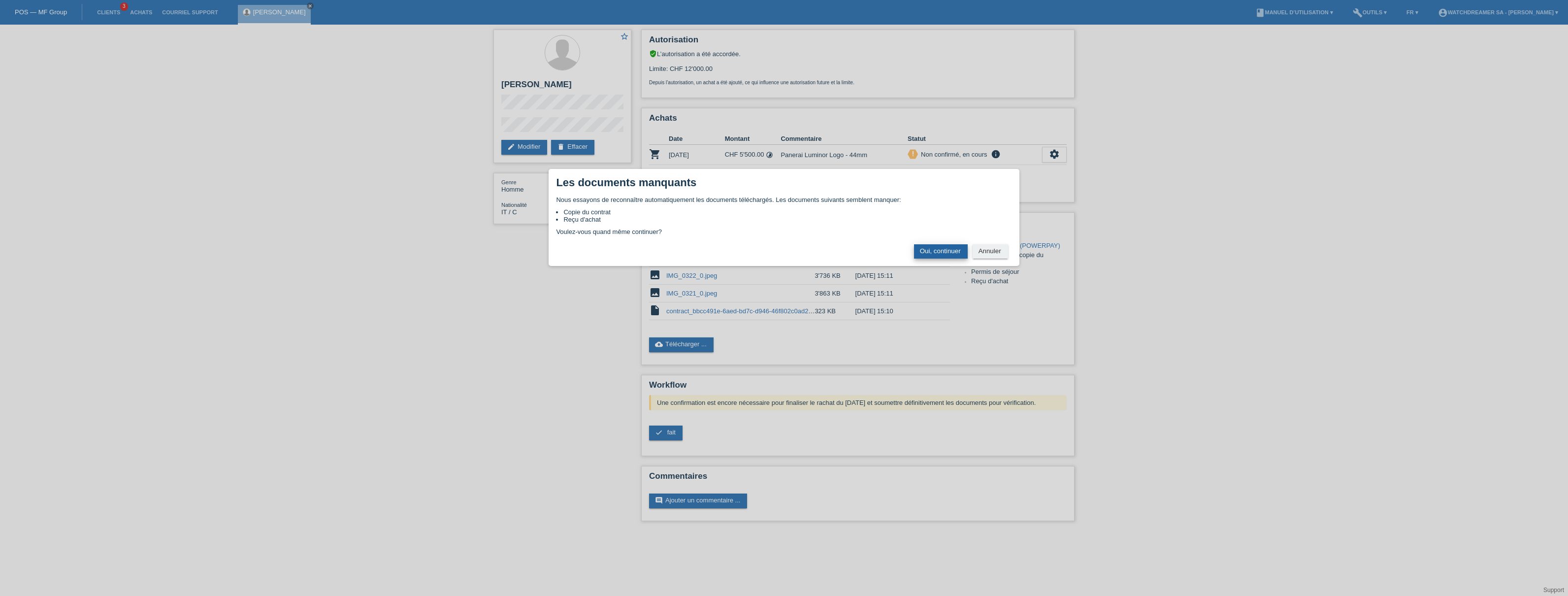
click at [944, 250] on button "Oui, continuer" at bounding box center [941, 251] width 54 height 14
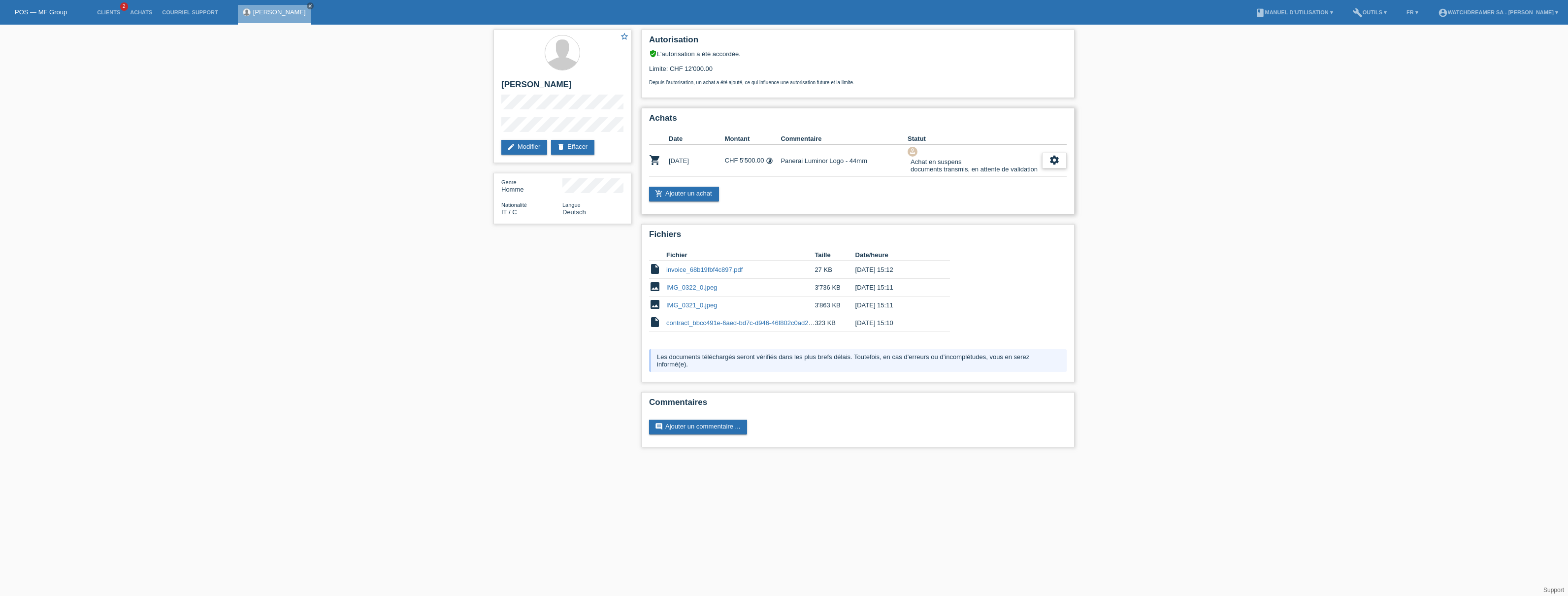
click at [1056, 163] on icon "settings" at bounding box center [1054, 160] width 11 height 11
click at [983, 174] on span "Afficher" at bounding box center [983, 176] width 25 height 11
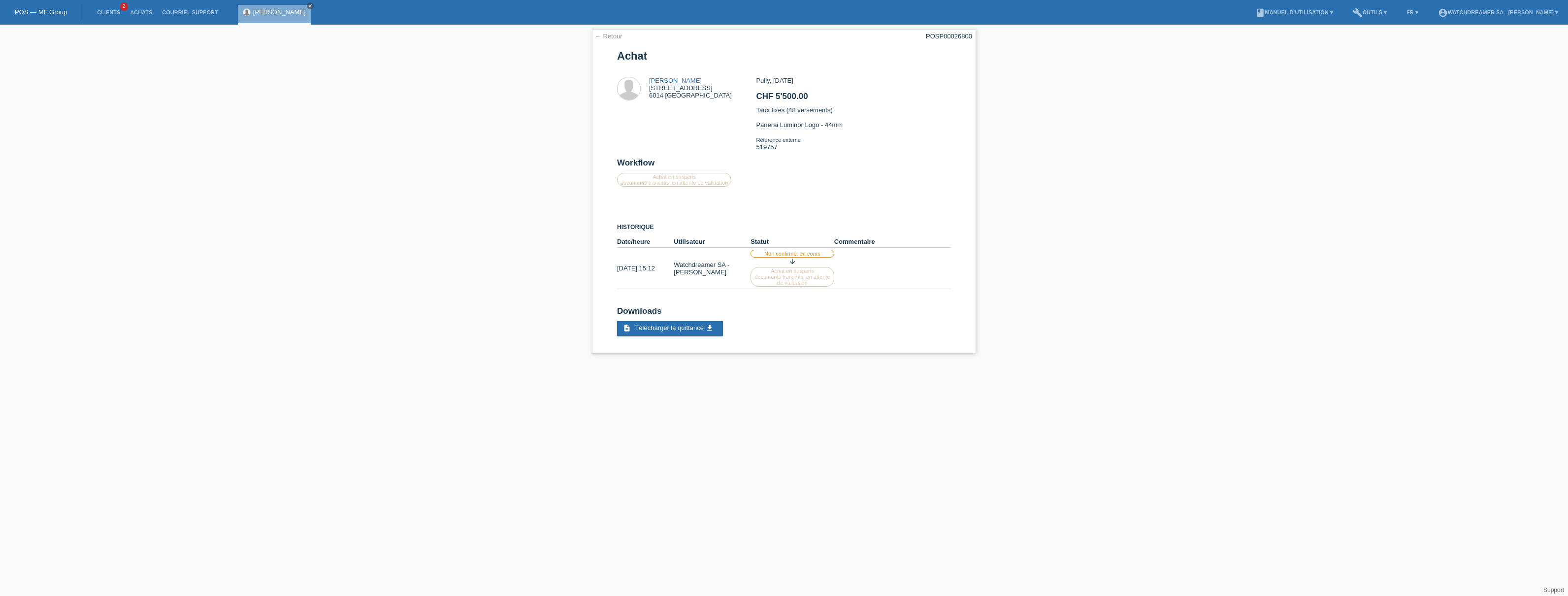
click at [256, 14] on link "[PERSON_NAME]" at bounding box center [279, 11] width 53 height 7
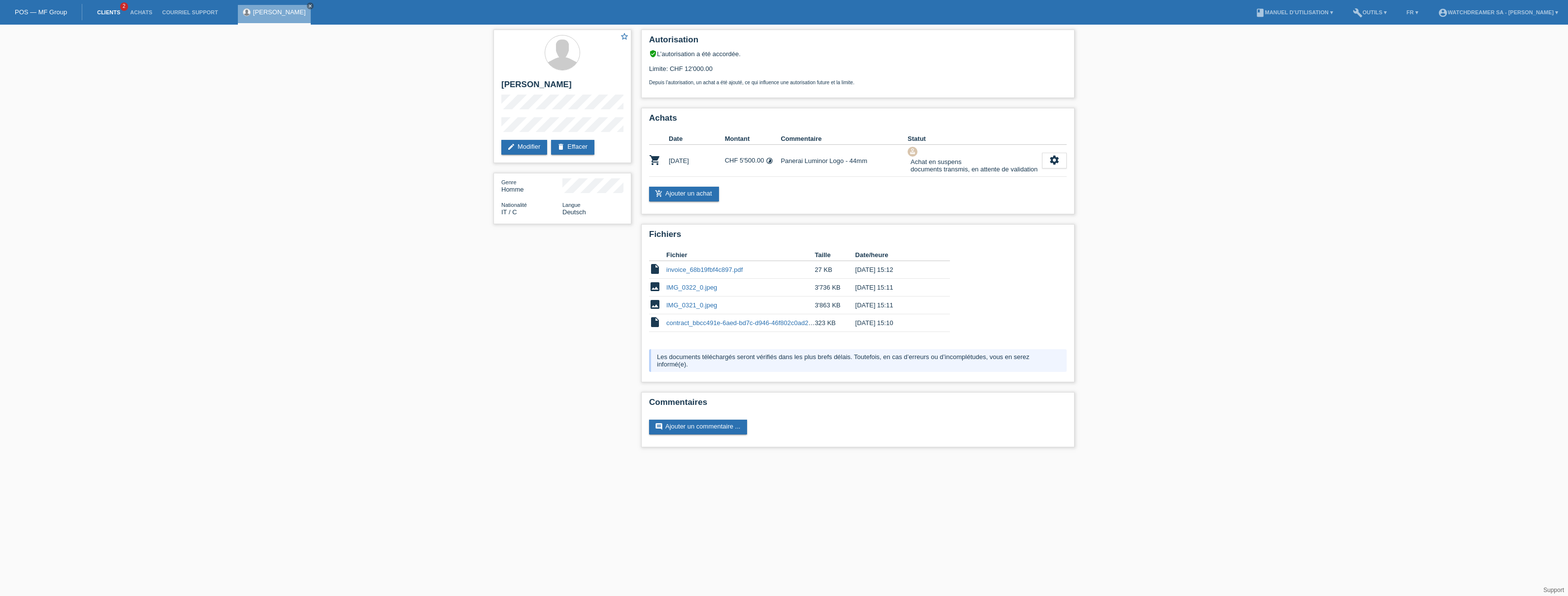
click at [104, 10] on link "Clients" at bounding box center [108, 12] width 33 height 6
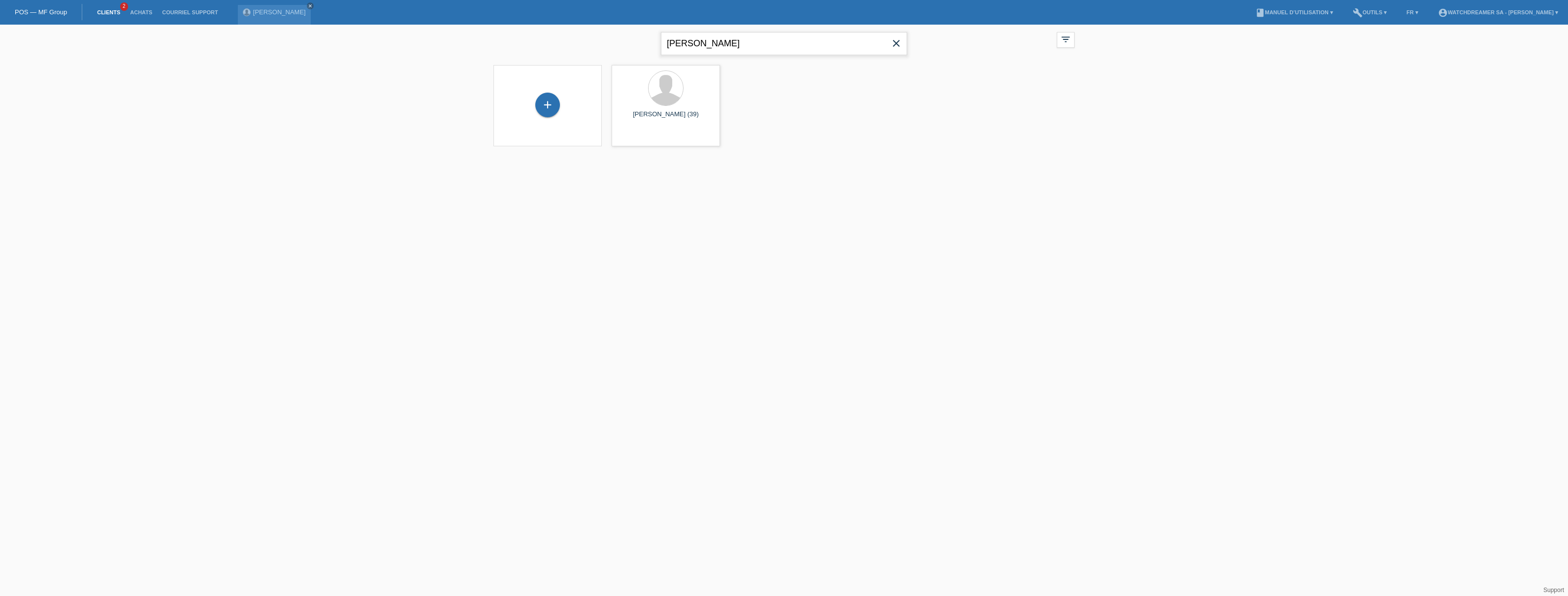
click at [741, 41] on input "[PERSON_NAME]" at bounding box center [784, 43] width 246 height 23
paste input "[PERSON_NAME]"
type input "[PERSON_NAME]"
click at [668, 104] on div at bounding box center [666, 88] width 34 height 34
click at [639, 139] on span "Afficher" at bounding box center [637, 137] width 22 height 7
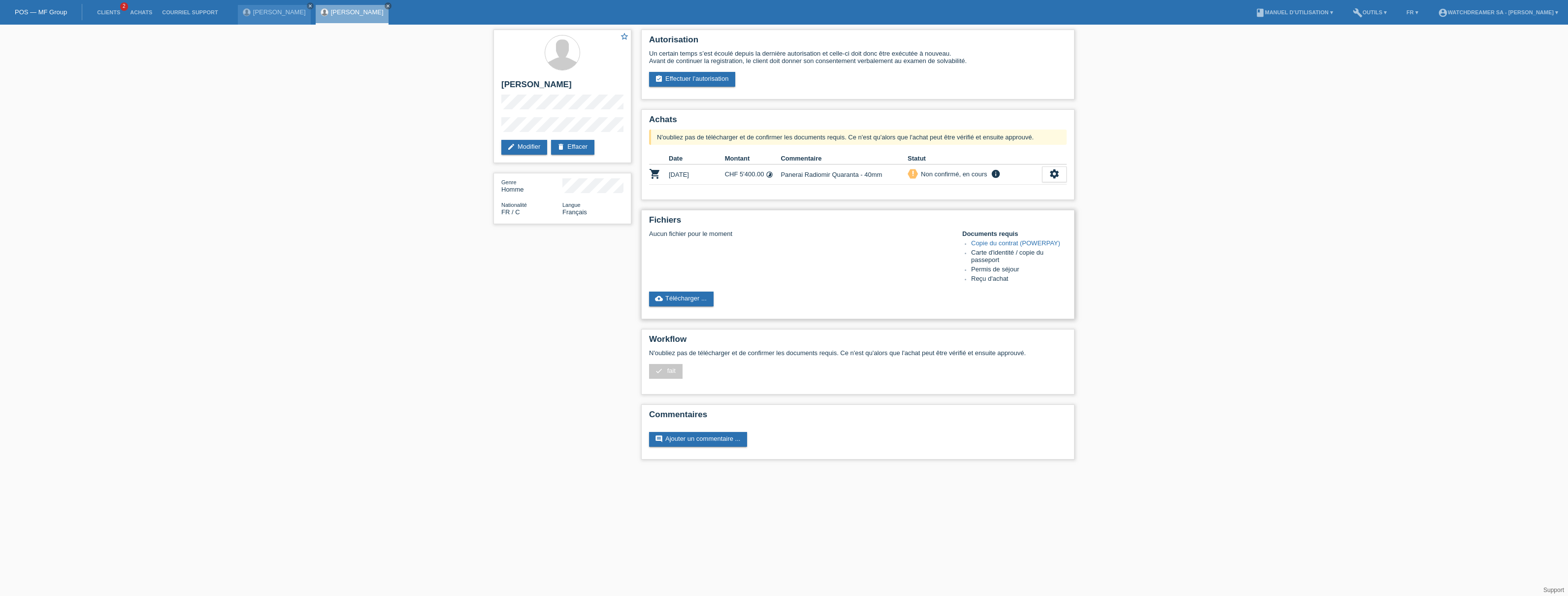
click at [999, 241] on link "Copie du contrat (POWERPAY)" at bounding box center [1015, 243] width 89 height 7
click at [691, 298] on link "cloud_upload Télécharger ..." at bounding box center [681, 299] width 65 height 15
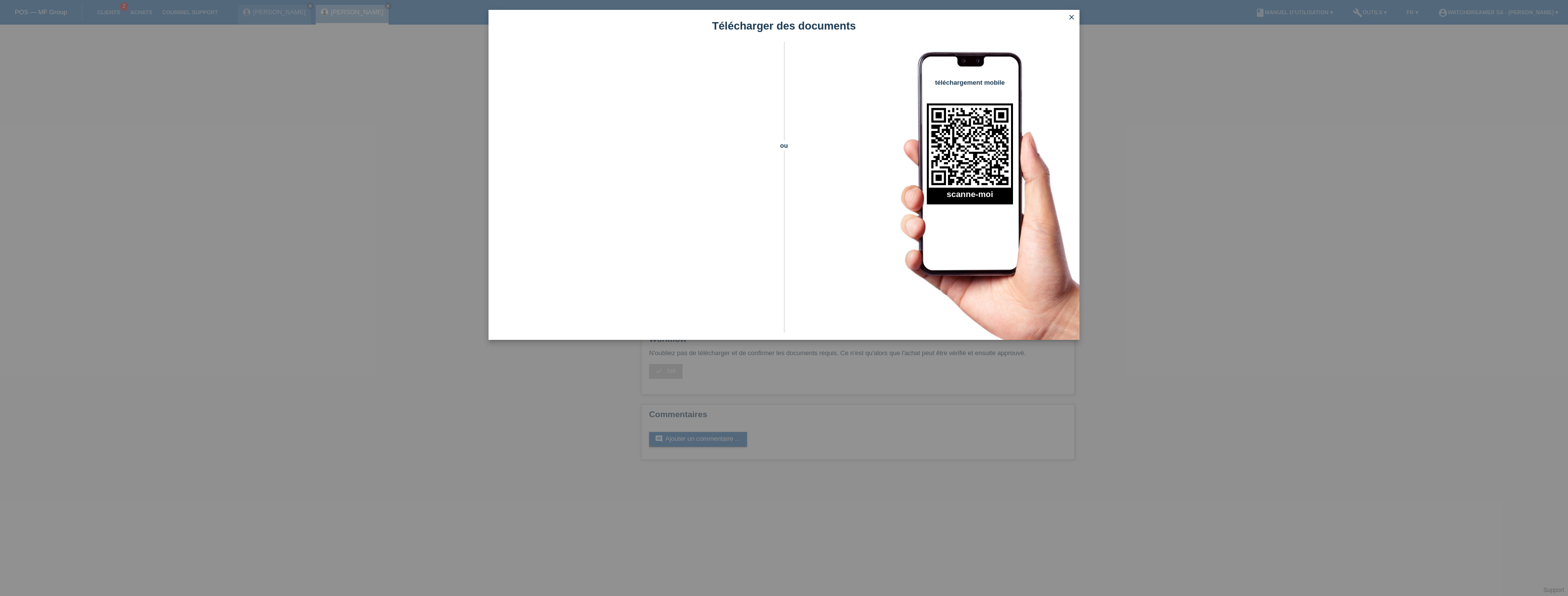
click at [1074, 15] on icon "close" at bounding box center [1072, 17] width 8 height 8
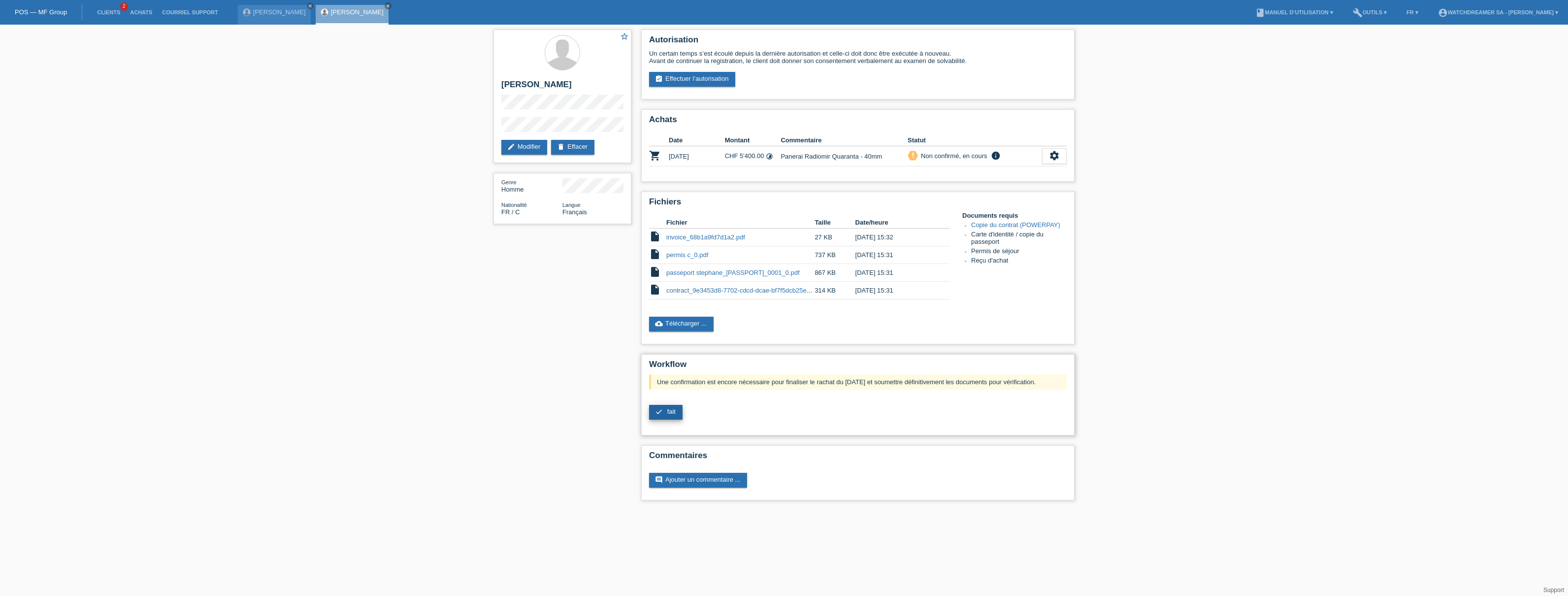
click at [669, 413] on span "fait" at bounding box center [671, 411] width 8 height 7
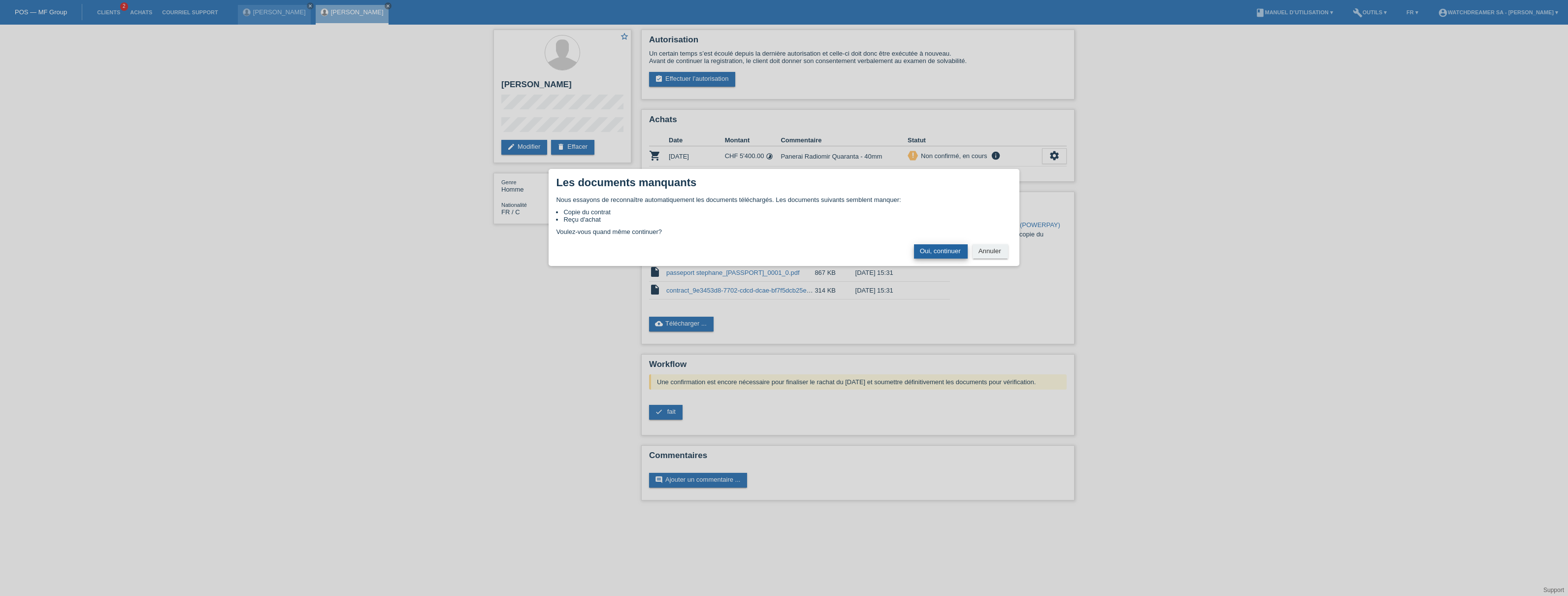
click at [933, 253] on button "Oui, continuer" at bounding box center [941, 251] width 54 height 14
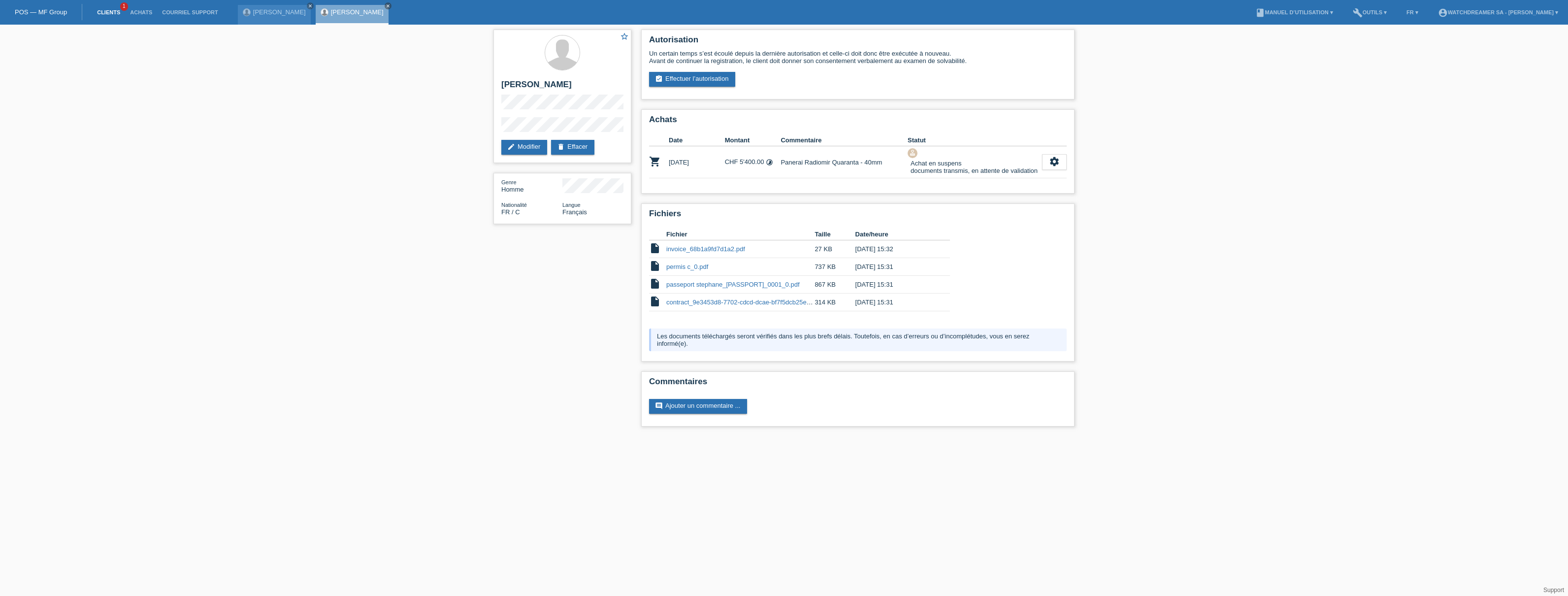
click at [119, 14] on link "Clients" at bounding box center [108, 12] width 33 height 6
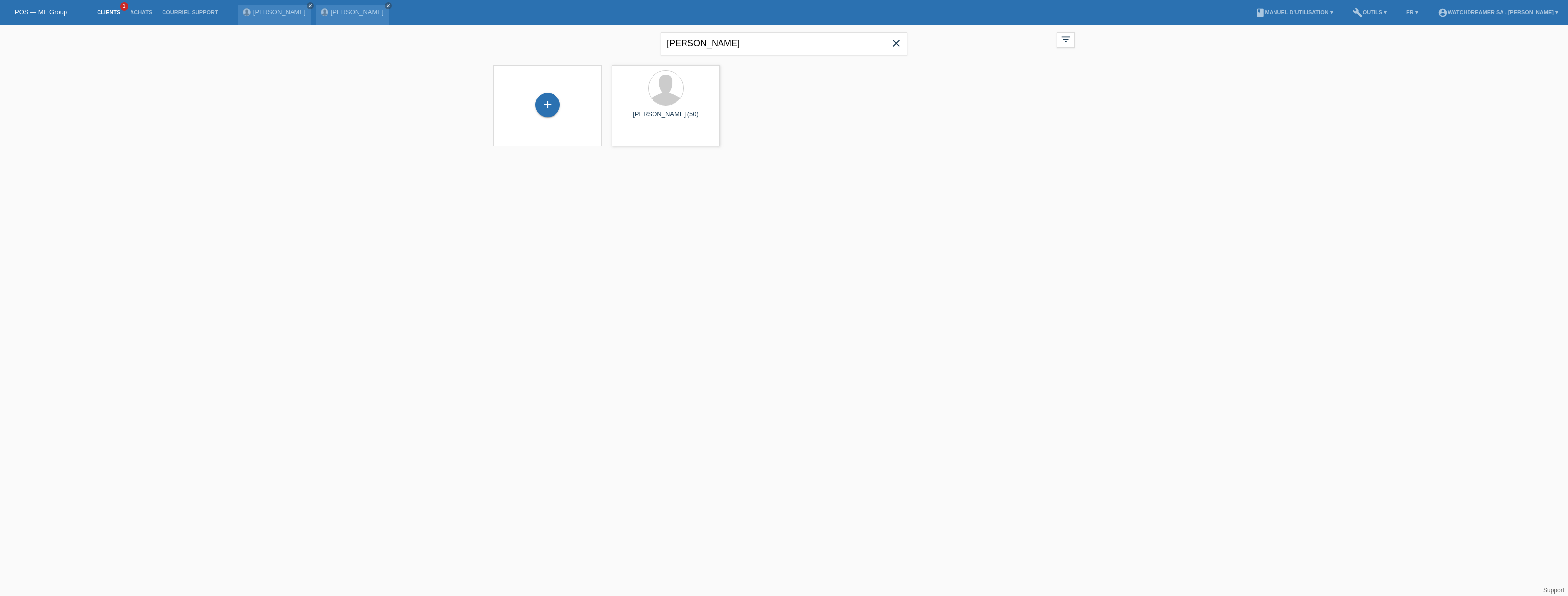
click at [891, 42] on icon "close" at bounding box center [896, 42] width 11 height 11
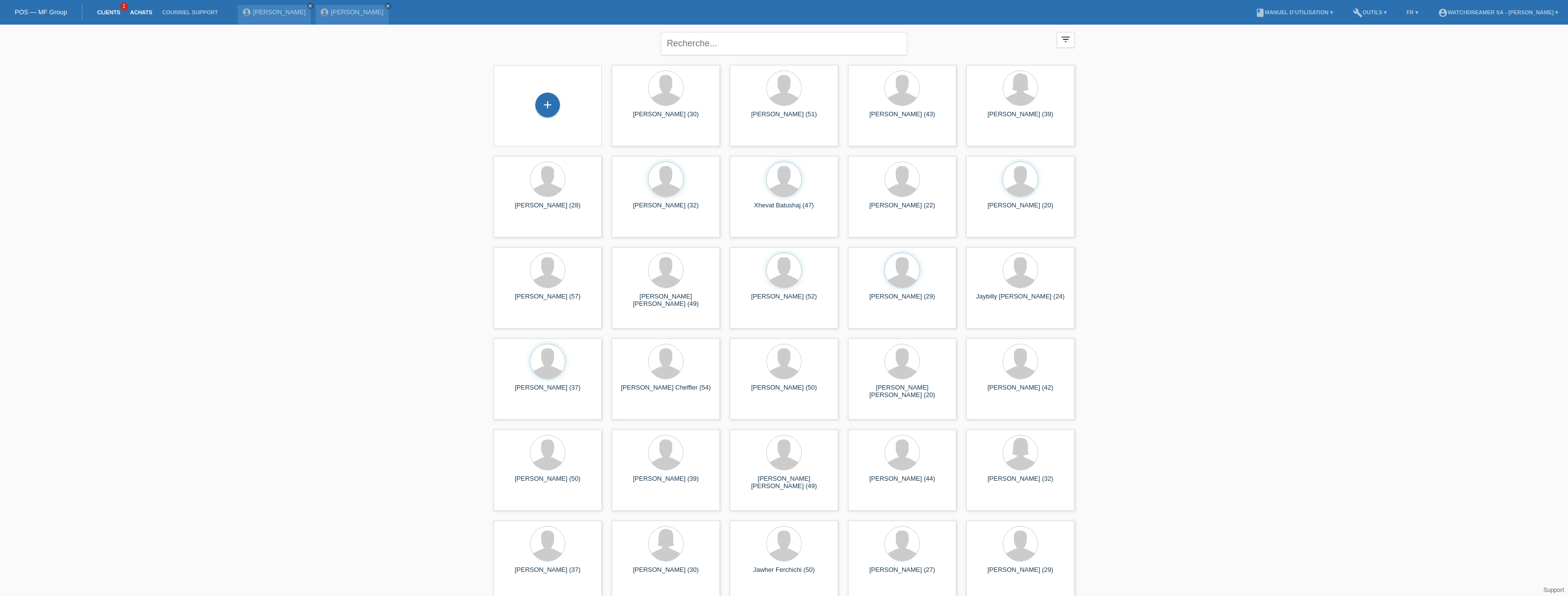
click at [137, 14] on link "Achats" at bounding box center [141, 12] width 32 height 6
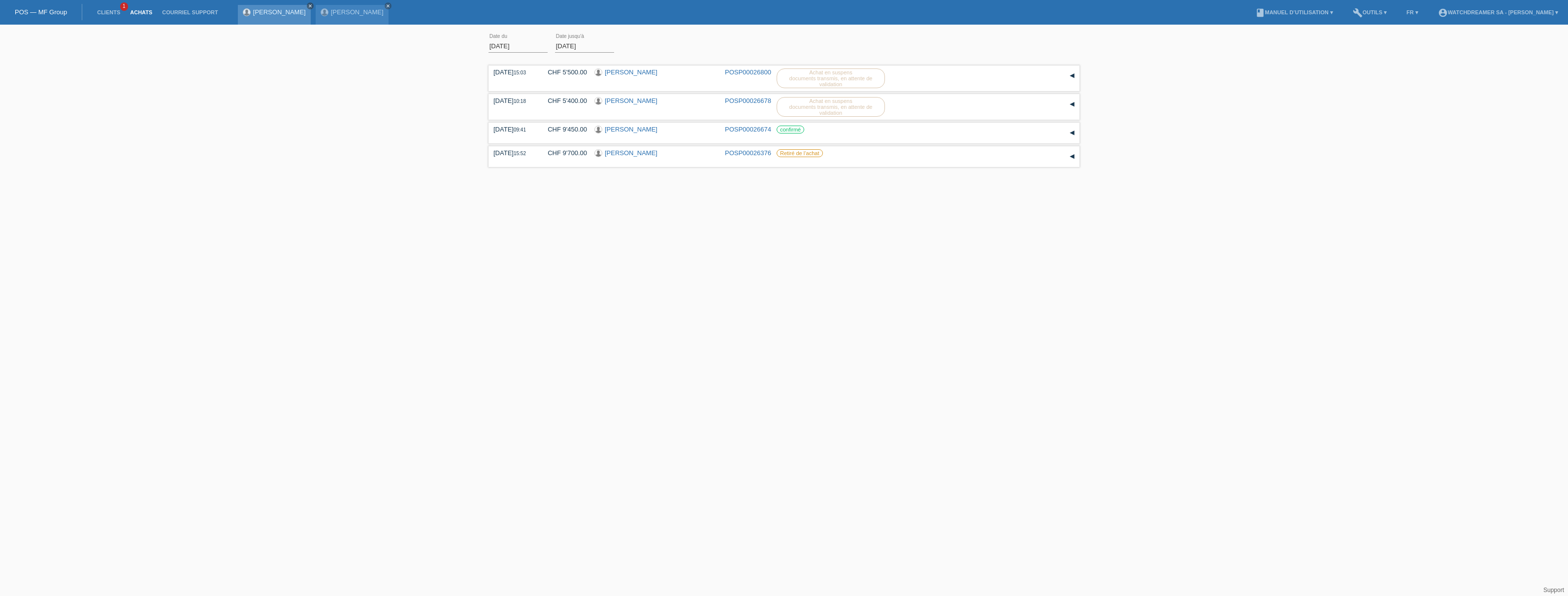
click at [308, 6] on icon "close" at bounding box center [310, 6] width 5 height 5
click at [308, 7] on icon "close" at bounding box center [310, 6] width 5 height 5
click at [700, 72] on div "[PERSON_NAME]" at bounding box center [655, 73] width 123 height 10
click at [815, 80] on label "Achat en suspens documents transmis, en attente de validation" at bounding box center [830, 78] width 109 height 19
click at [754, 72] on link "POSP00026800" at bounding box center [748, 72] width 46 height 7
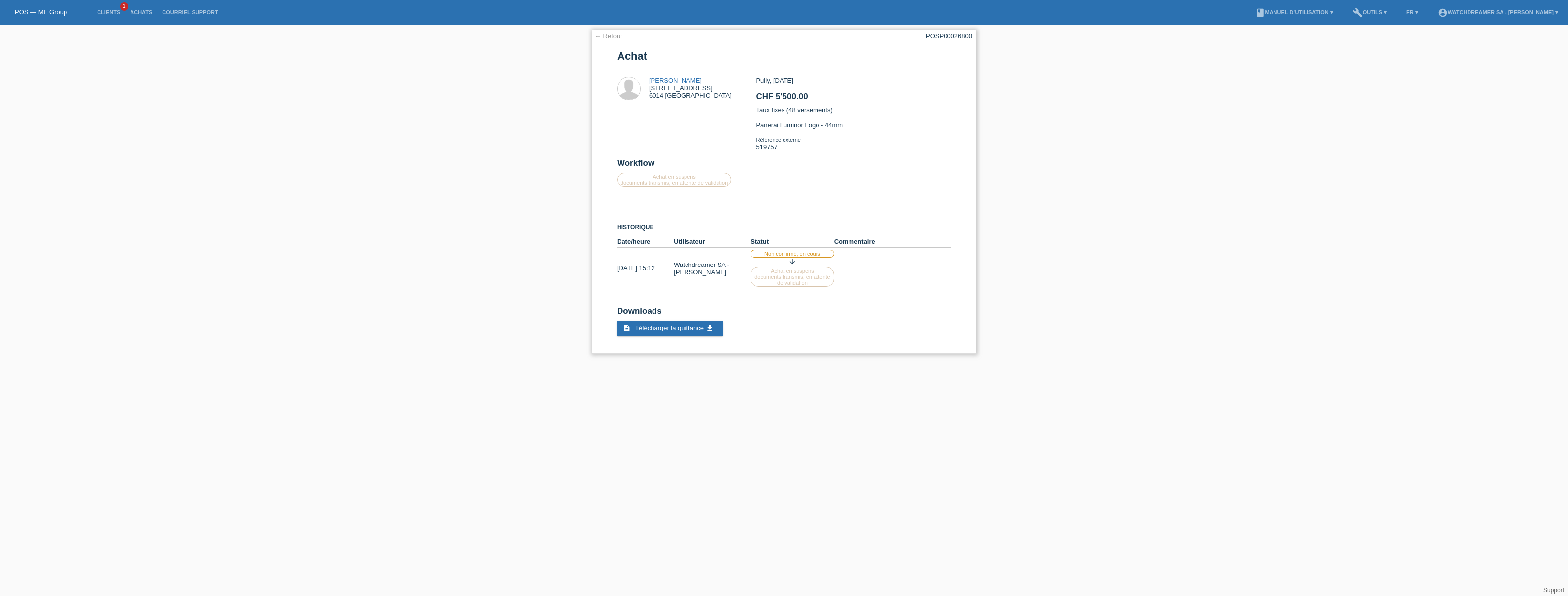
click at [602, 34] on link "← Retour" at bounding box center [608, 36] width 27 height 7
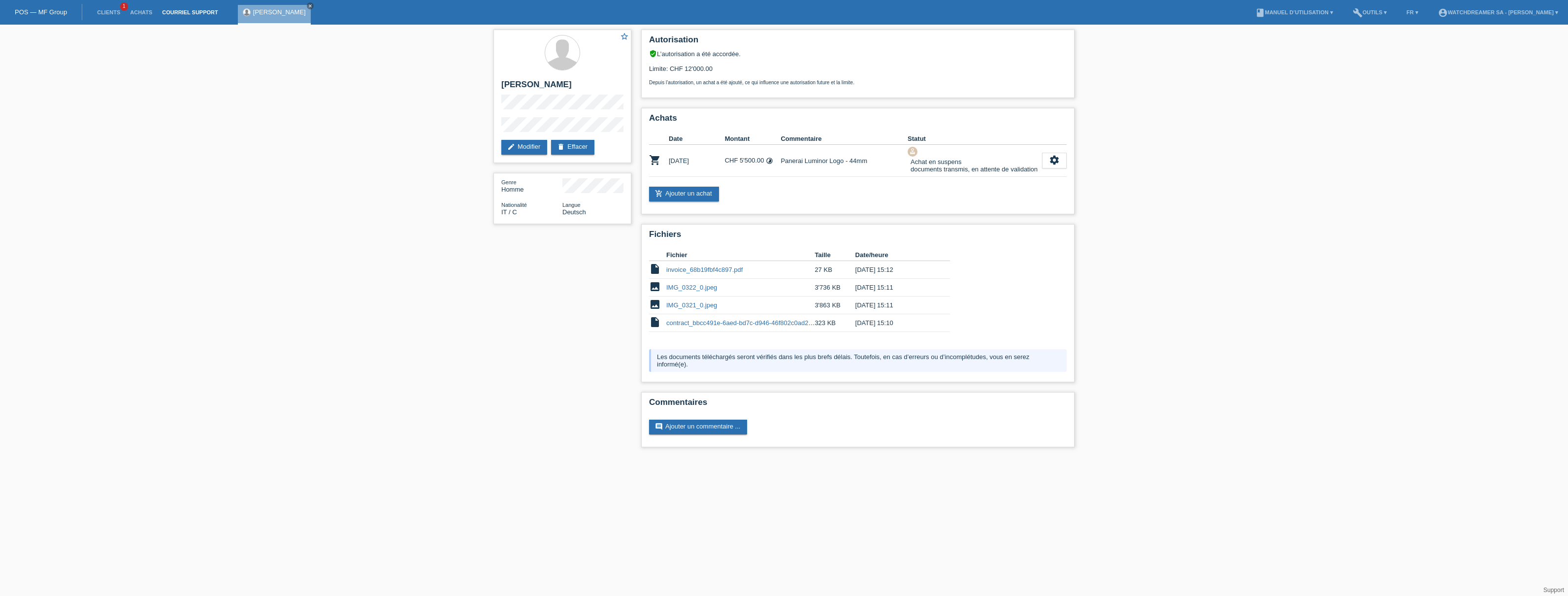
click at [185, 12] on link "Courriel Support" at bounding box center [190, 12] width 65 height 6
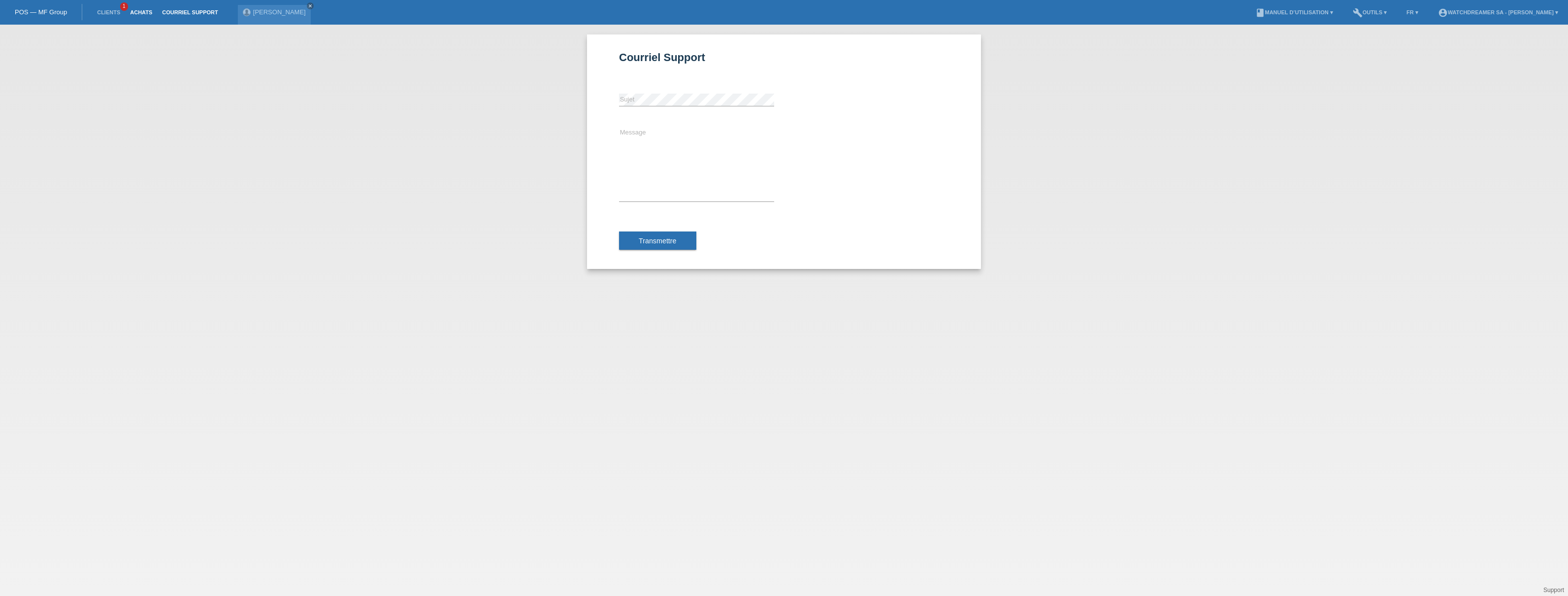
click at [133, 14] on link "Achats" at bounding box center [141, 12] width 32 height 6
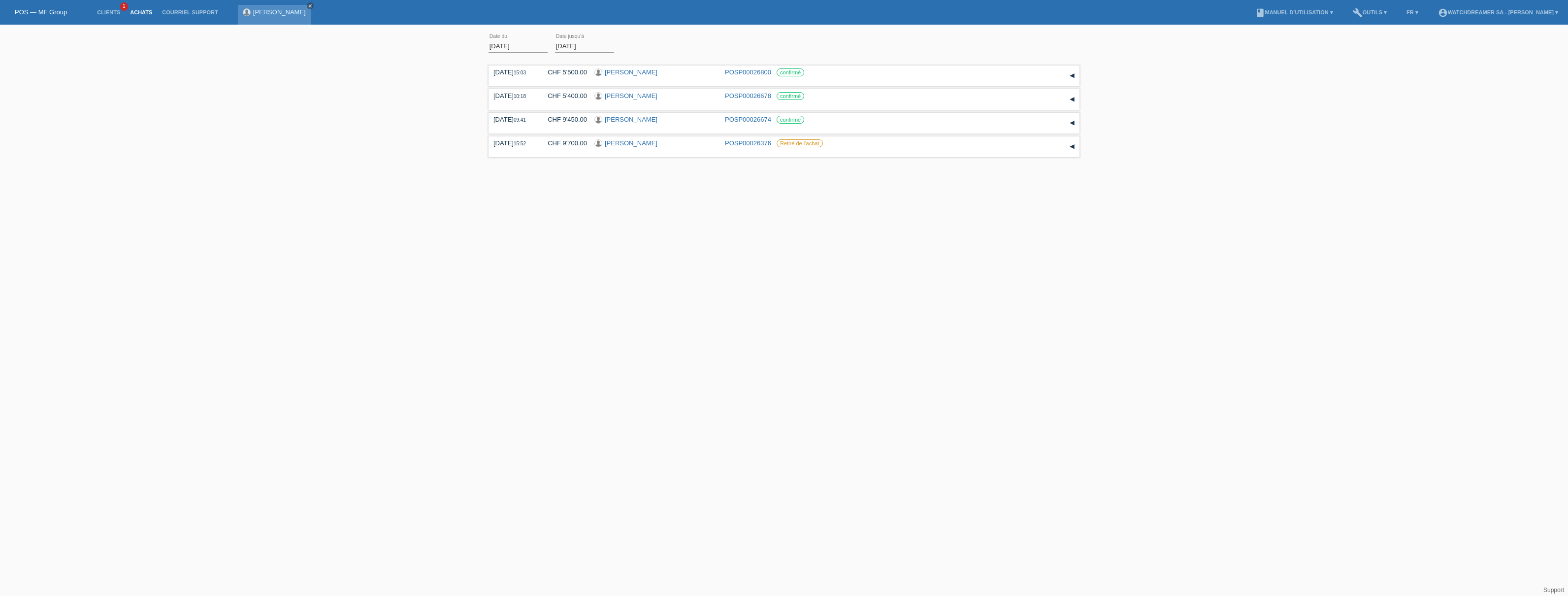
click at [308, 5] on icon "close" at bounding box center [310, 6] width 5 height 5
click at [105, 14] on link "Clients" at bounding box center [108, 12] width 33 height 6
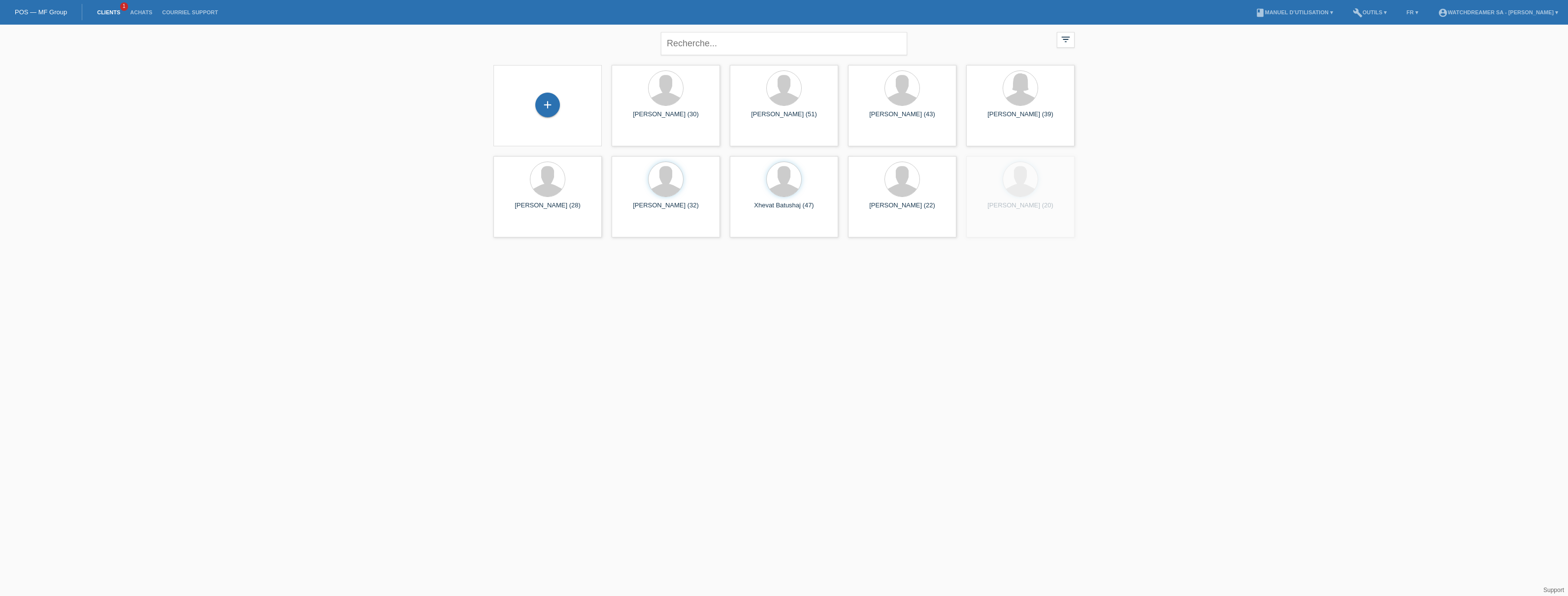
click at [151, 15] on li "Achats" at bounding box center [141, 12] width 32 height 25
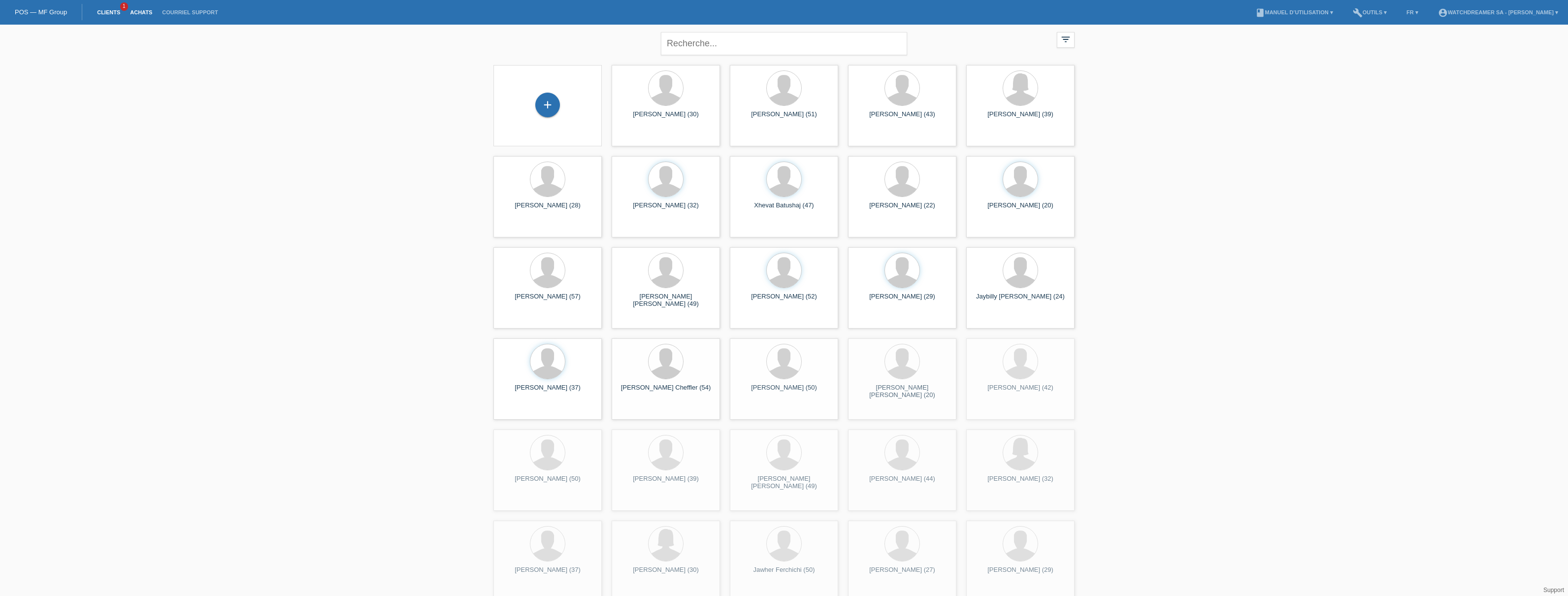
click at [142, 14] on link "Achats" at bounding box center [141, 12] width 32 height 6
